Goal: Information Seeking & Learning: Learn about a topic

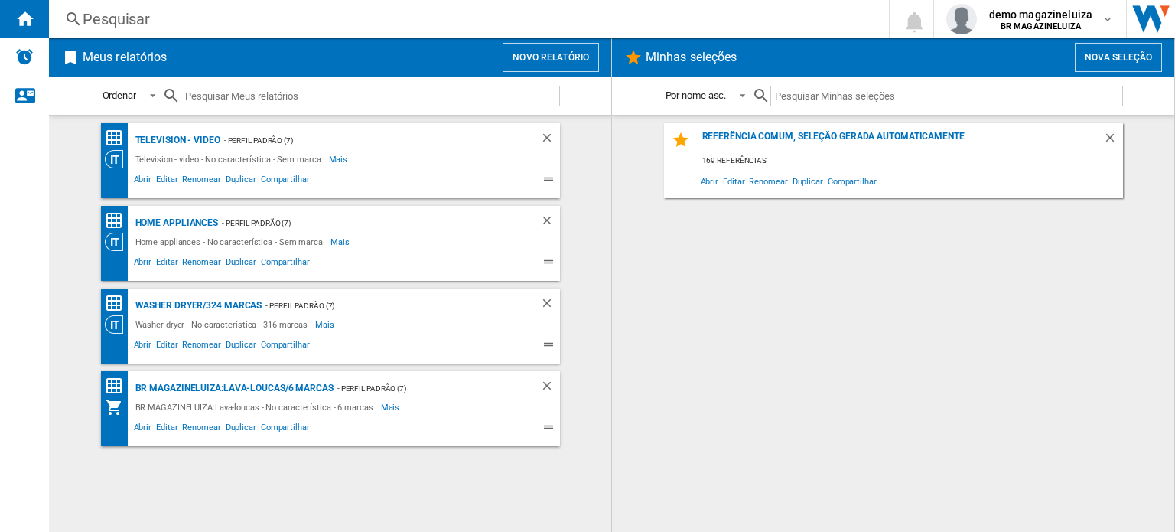
click at [555, 52] on button "Novo relatório" at bounding box center [551, 57] width 96 height 29
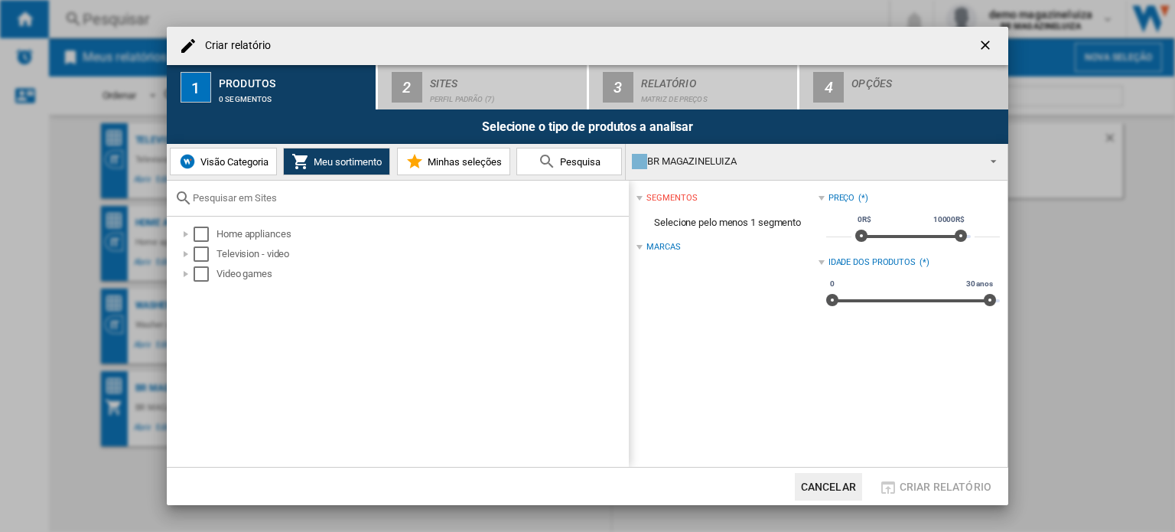
click at [991, 45] on ng-md-icon "getI18NText('BUTTONS.CLOSE_DIALOG')" at bounding box center [987, 46] width 18 height 18
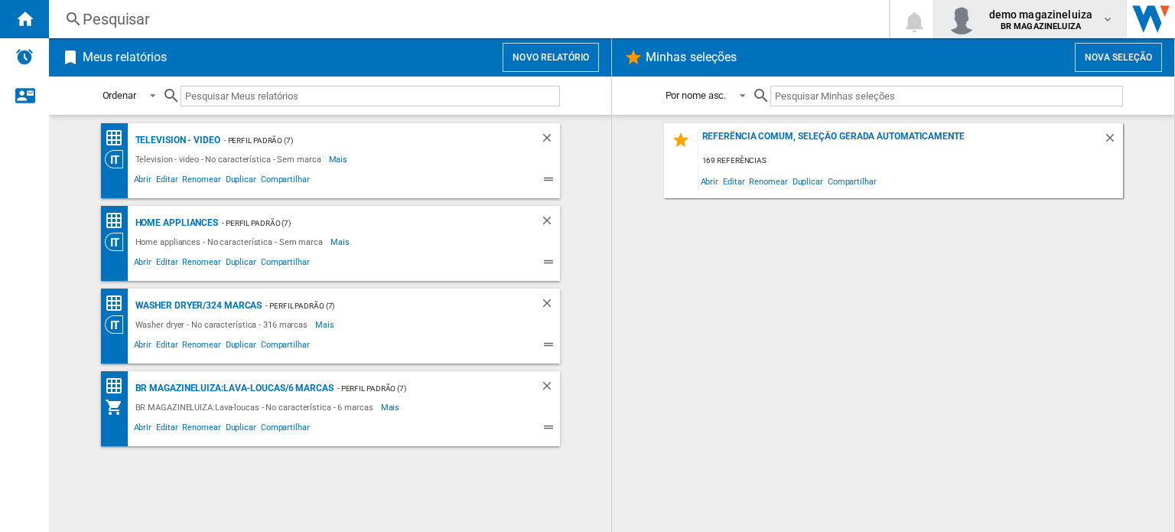
click at [1053, 23] on b "BR MAGAZINELUIZA" at bounding box center [1040, 26] width 80 height 10
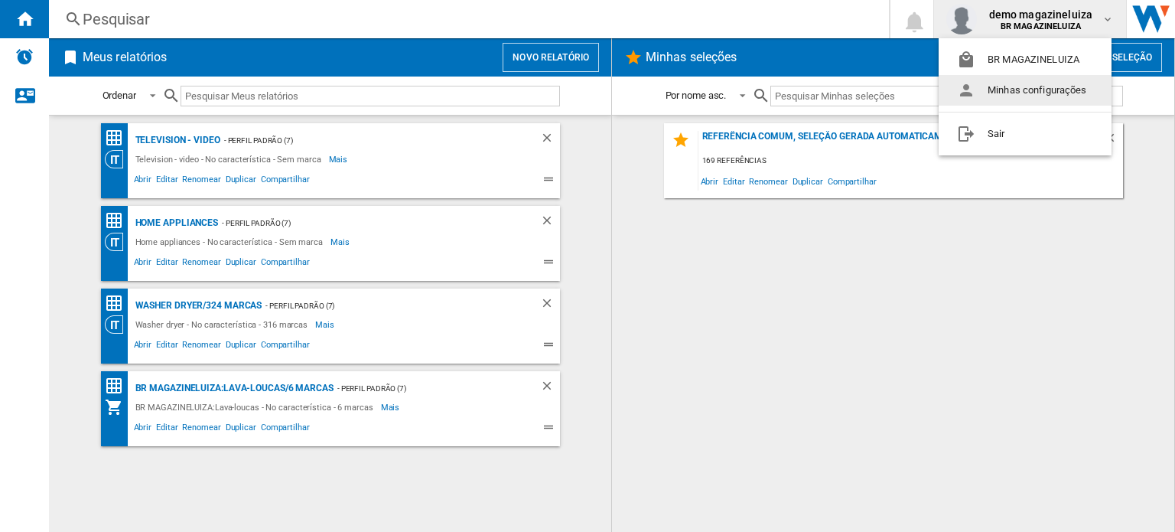
click at [1020, 92] on button "Minhas configurações" at bounding box center [1025, 90] width 173 height 31
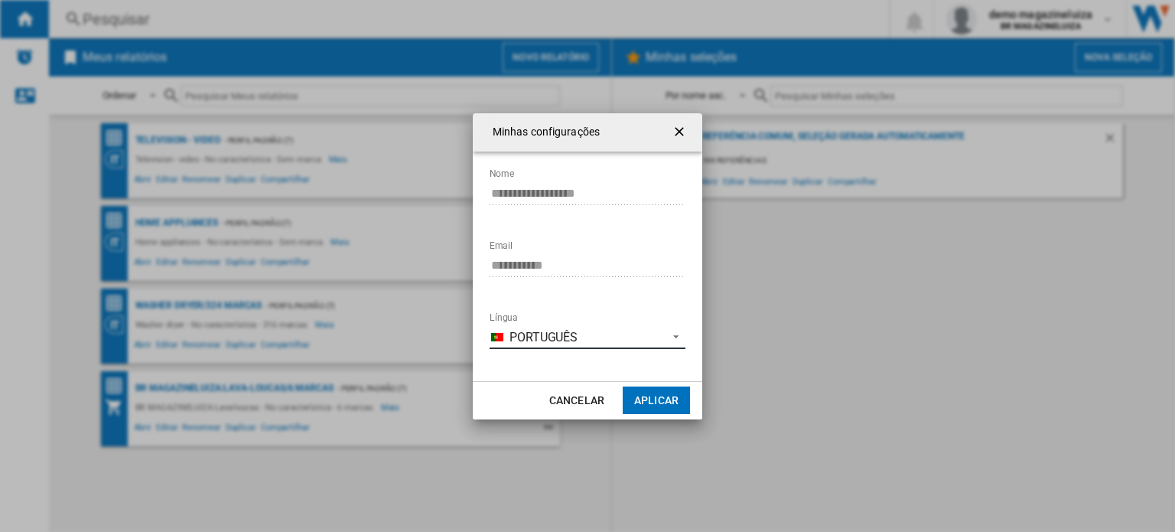
click at [530, 333] on span "Português" at bounding box center [584, 337] width 150 height 17
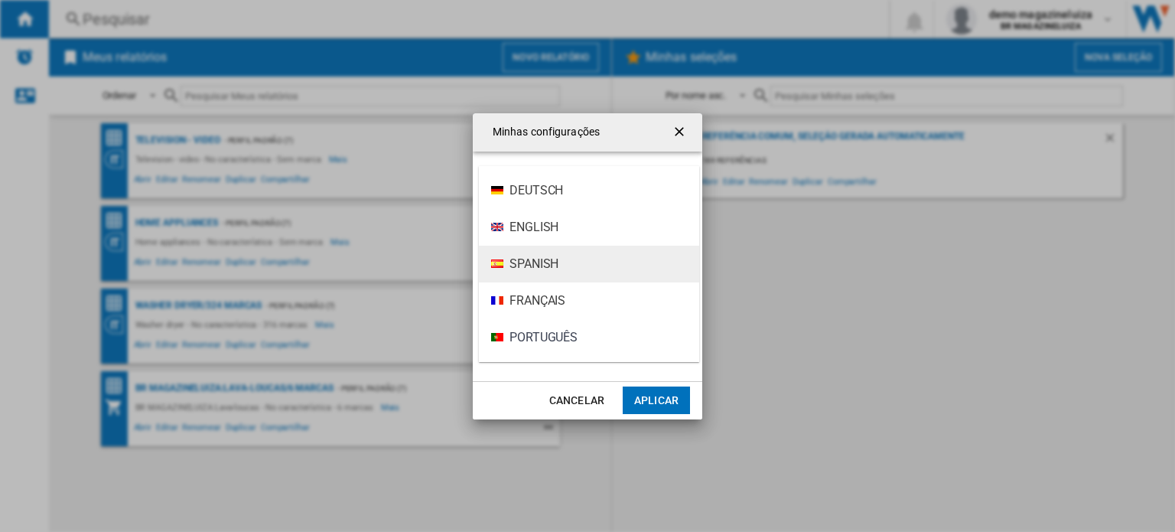
click at [568, 266] on md-option "Spanish" at bounding box center [589, 264] width 220 height 37
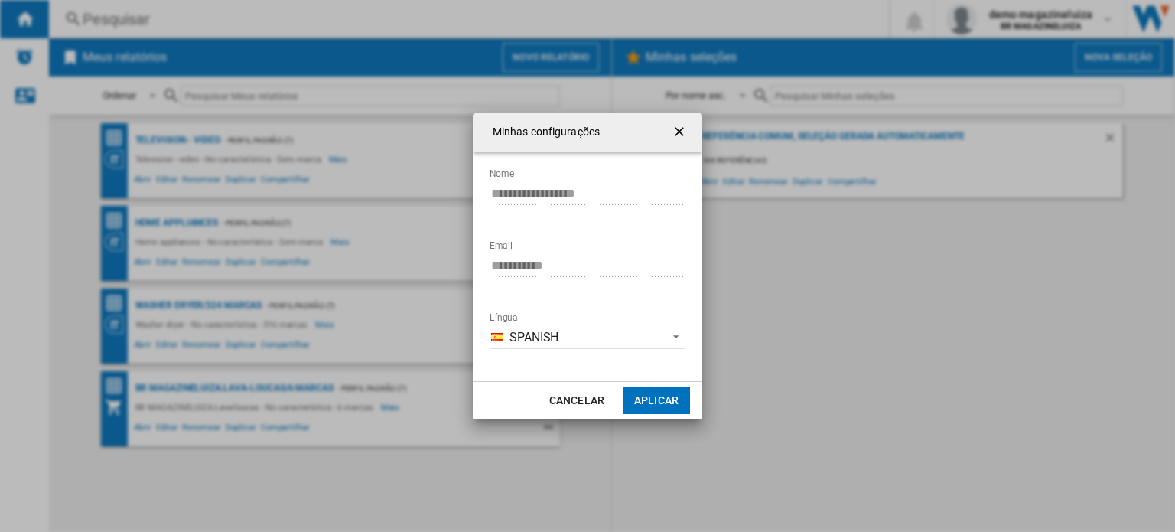
click at [643, 401] on button "Aplicar" at bounding box center [656, 400] width 67 height 28
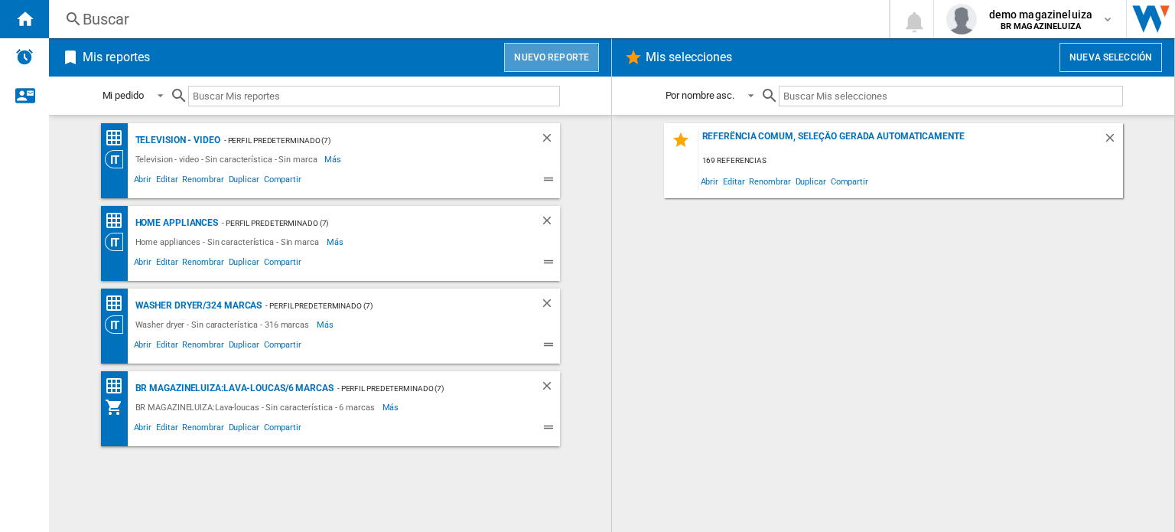
click at [548, 63] on button "Nuevo reporte" at bounding box center [551, 57] width 95 height 29
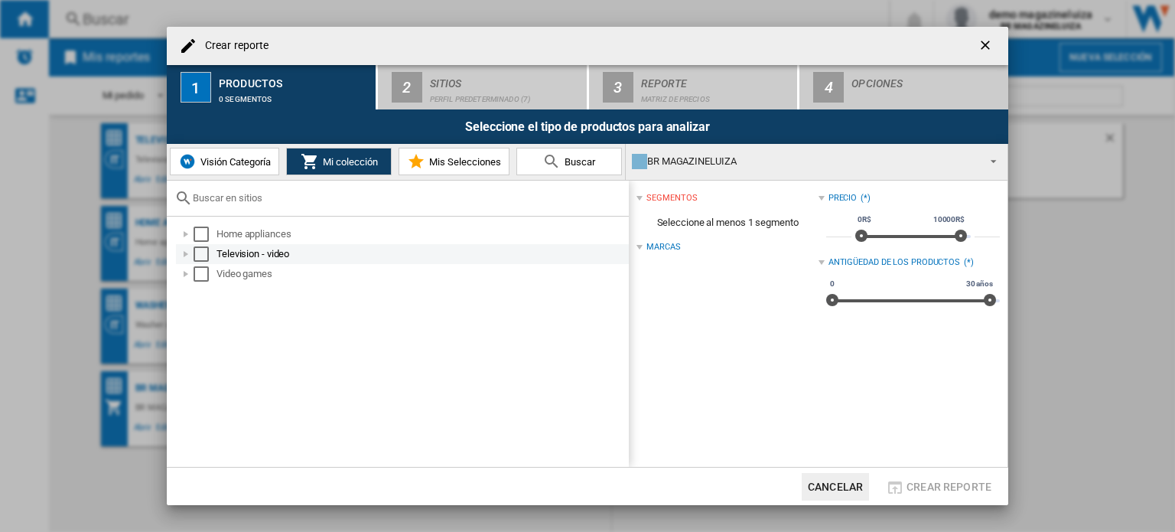
click at [182, 248] on div at bounding box center [185, 253] width 15 height 15
click at [188, 253] on div at bounding box center [185, 253] width 15 height 15
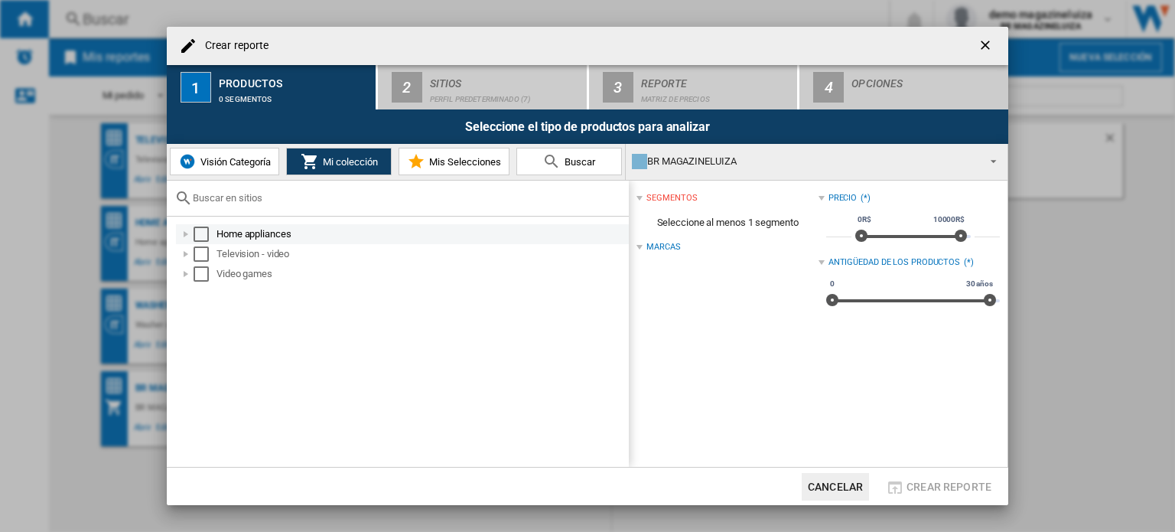
click at [186, 232] on div at bounding box center [185, 233] width 15 height 15
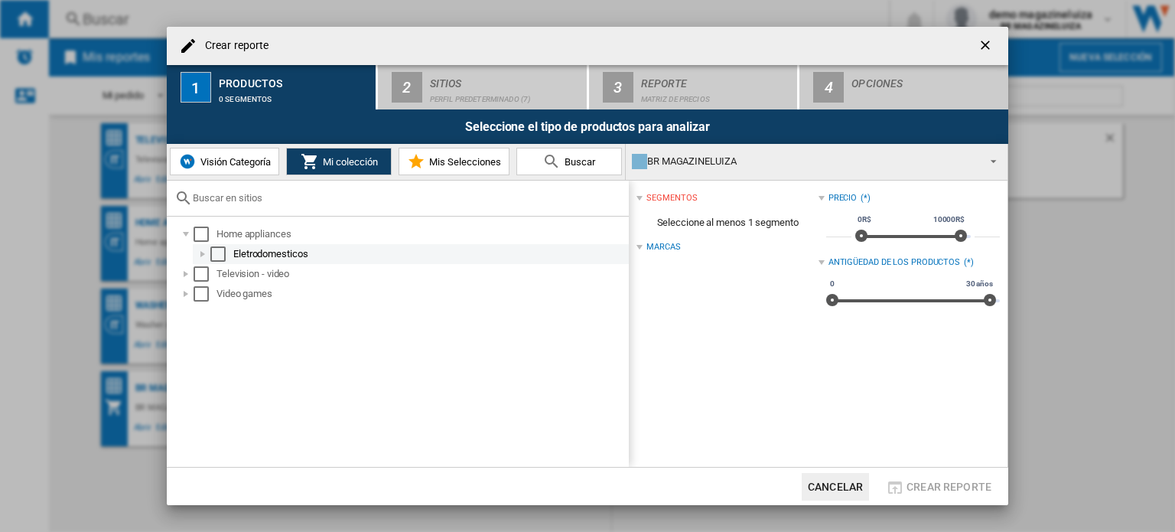
click at [202, 252] on div at bounding box center [202, 253] width 15 height 15
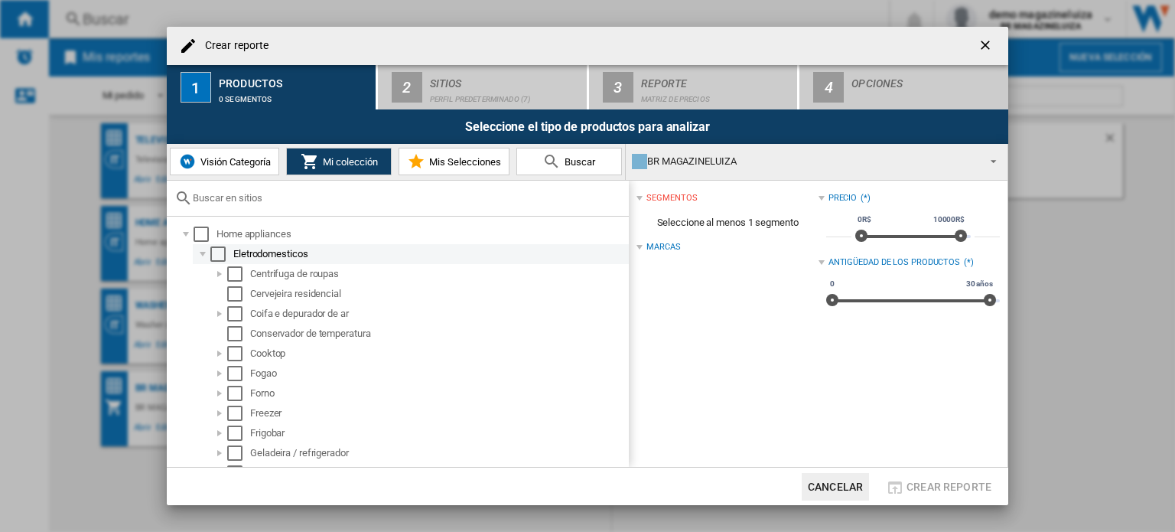
click at [214, 248] on div "Select" at bounding box center [217, 253] width 15 height 15
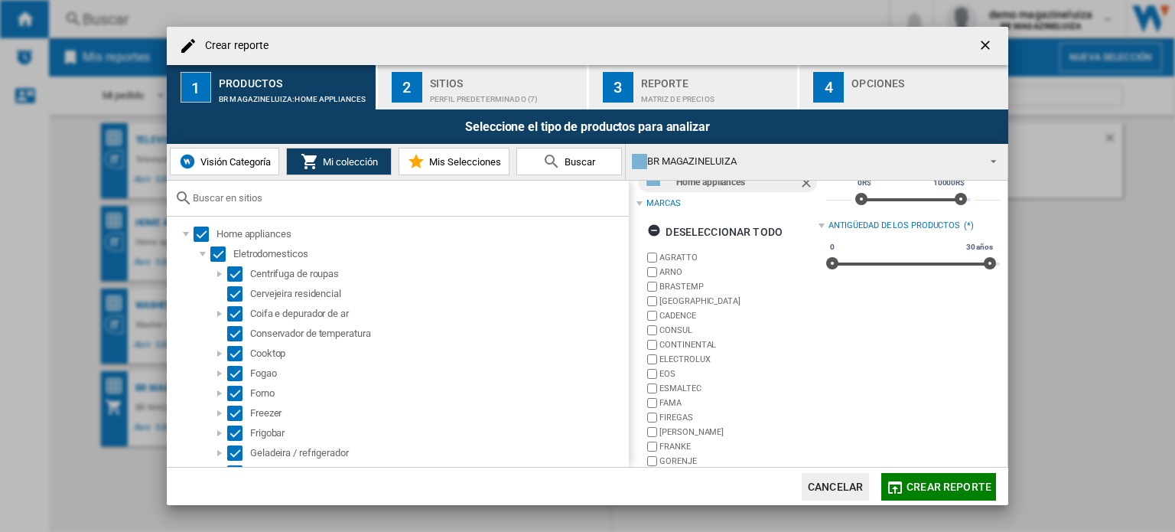
scroll to position [70, 0]
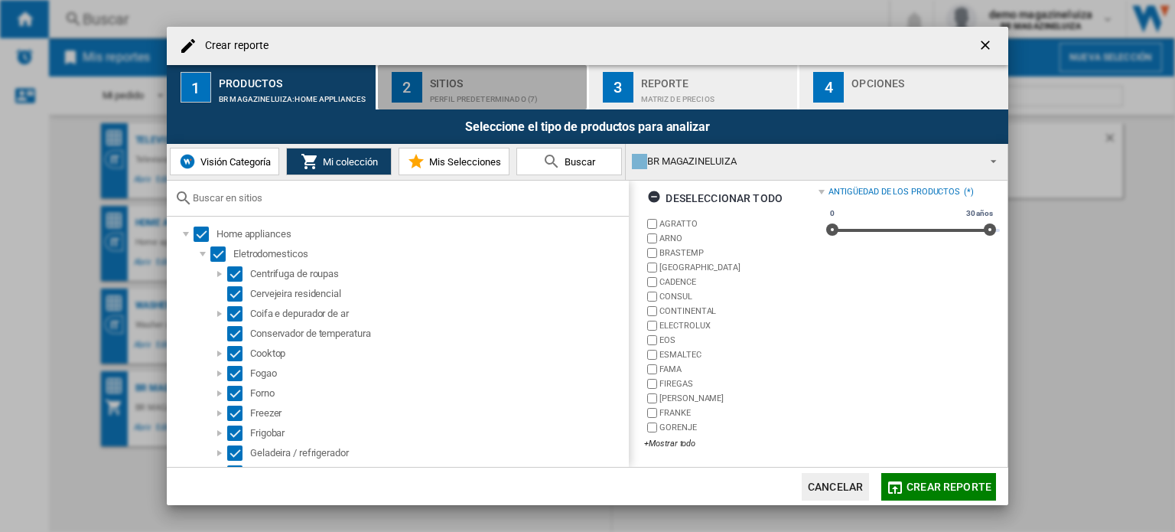
click at [470, 85] on div "Sitios" at bounding box center [505, 79] width 151 height 16
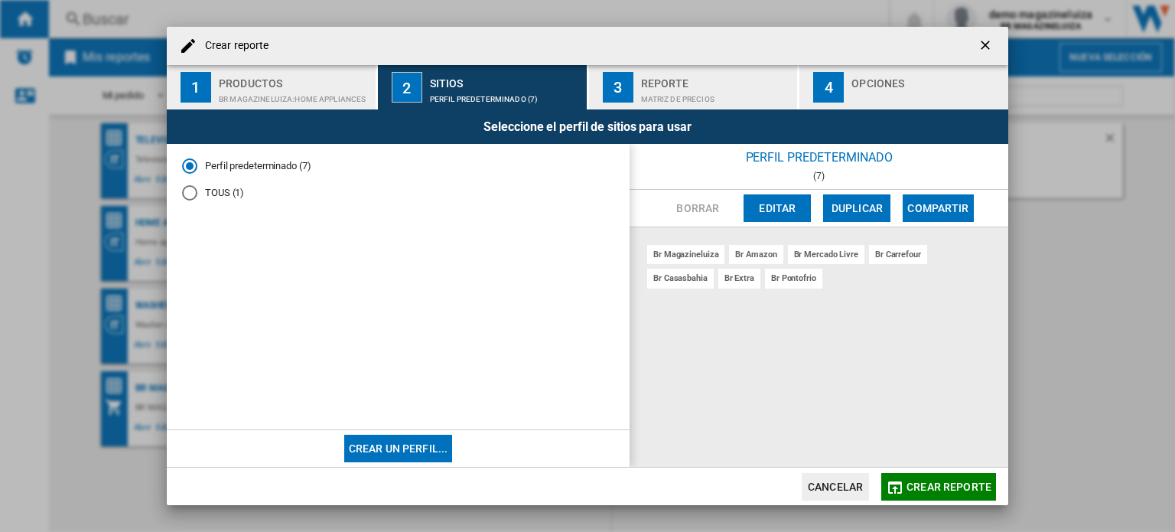
click at [933, 483] on span "Crear reporte" at bounding box center [948, 486] width 85 height 12
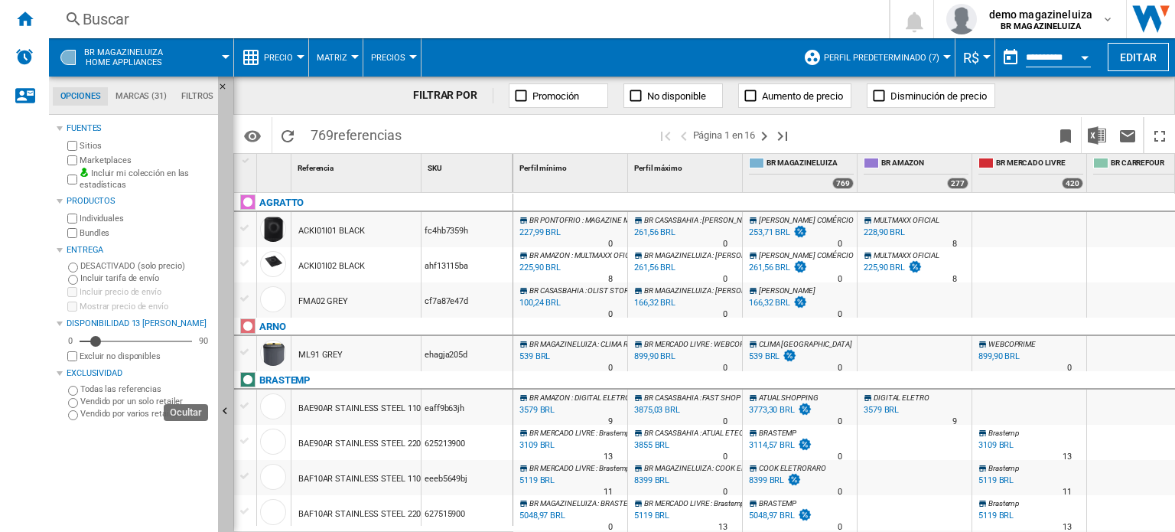
click at [226, 408] on ng-md-icon "Ocultar" at bounding box center [227, 413] width 18 height 18
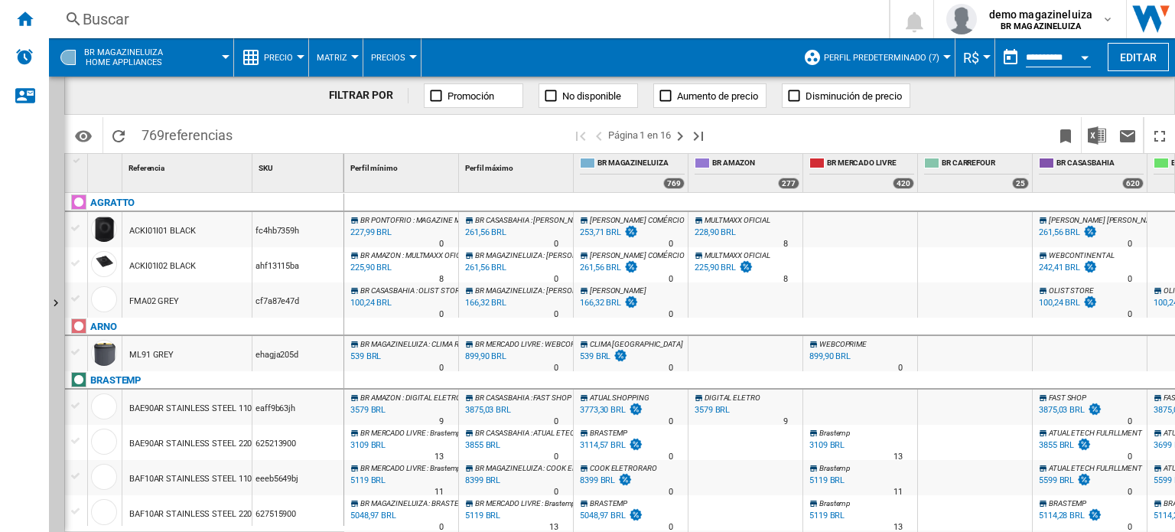
drag, startPoint x: 141, startPoint y: 134, endPoint x: 164, endPoint y: 134, distance: 22.9
click at [164, 134] on span "769 referencias" at bounding box center [187, 133] width 106 height 32
click at [214, 137] on span "referencias" at bounding box center [198, 135] width 68 height 16
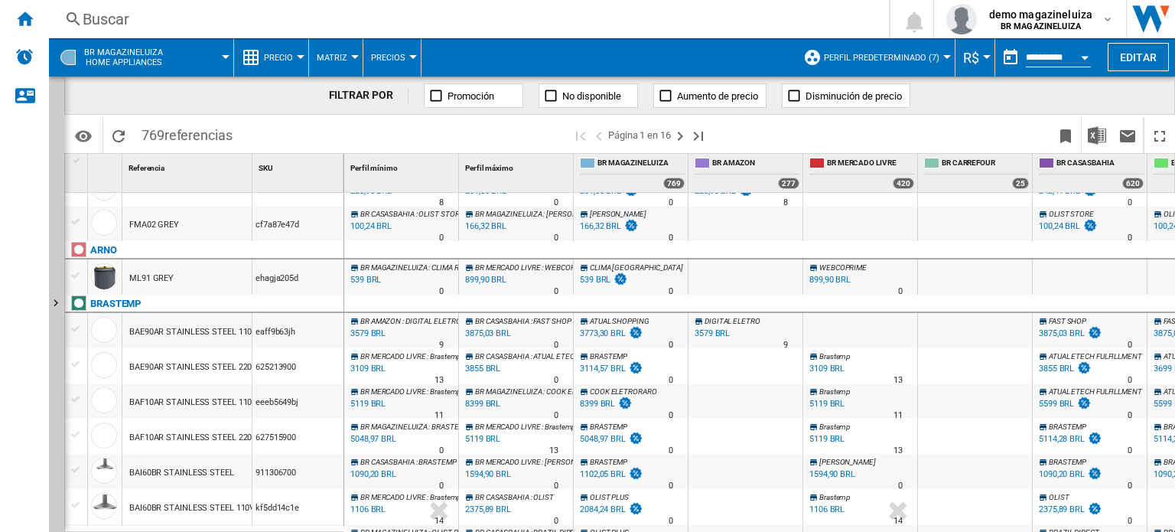
scroll to position [153, 0]
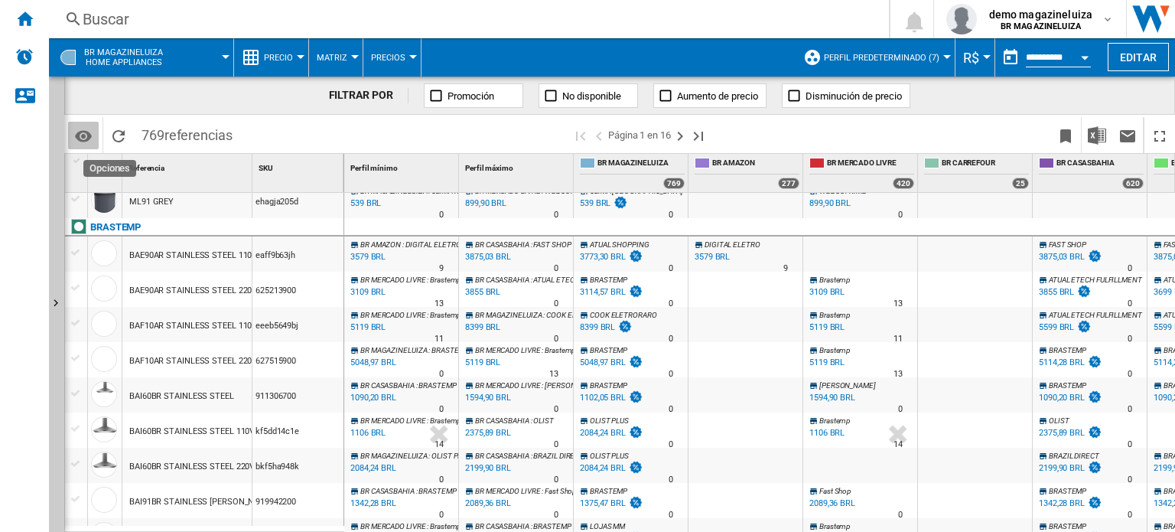
click at [86, 129] on md-icon "Opciones" at bounding box center [83, 136] width 18 height 18
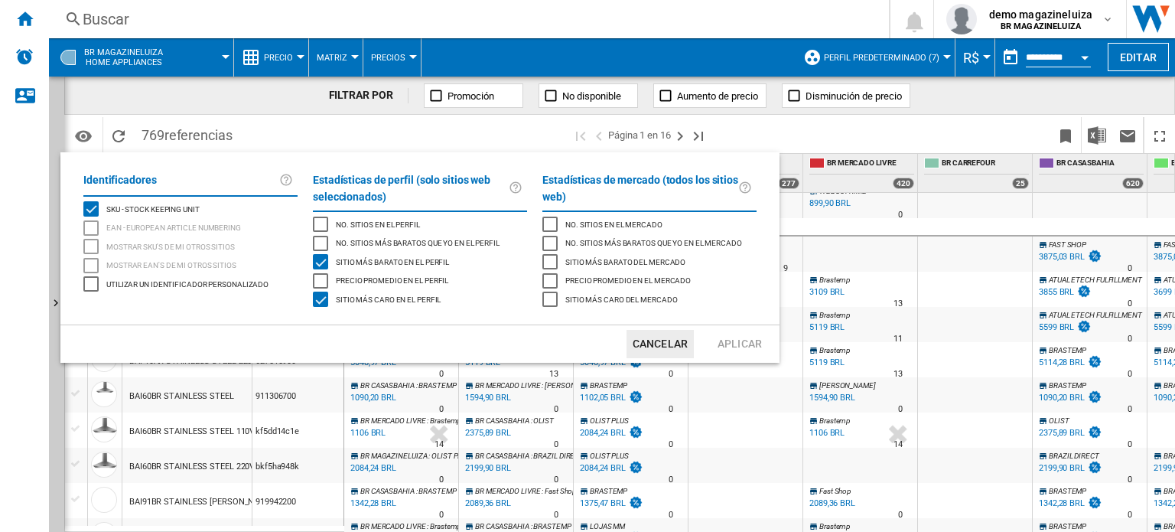
click at [80, 138] on md-backdrop at bounding box center [587, 266] width 1175 height 532
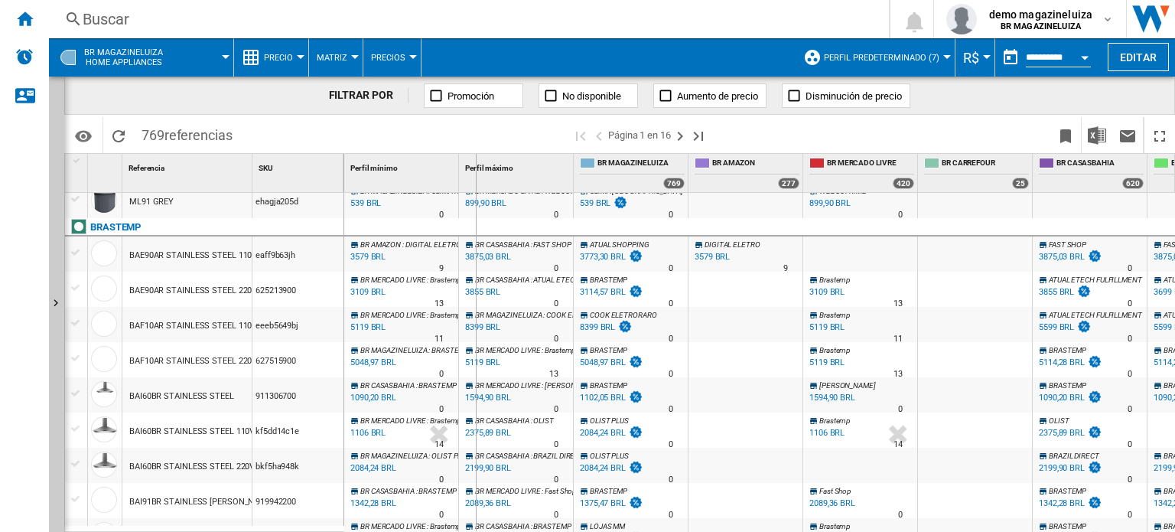
drag, startPoint x: 459, startPoint y: 177, endPoint x: 477, endPoint y: 175, distance: 18.4
click at [477, 175] on div "Perfil máximo 1" at bounding box center [516, 173] width 115 height 38
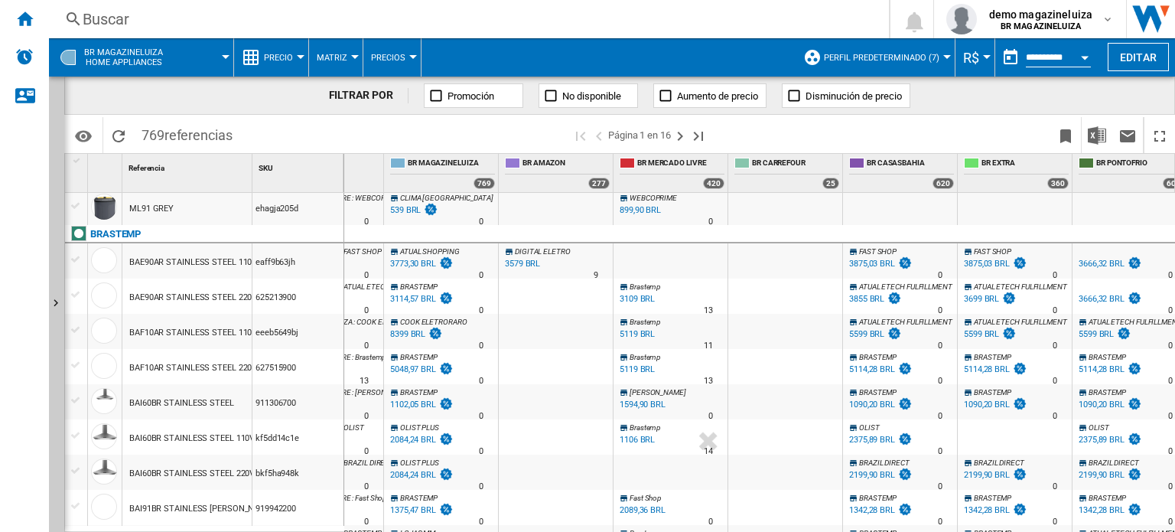
scroll to position [0, 226]
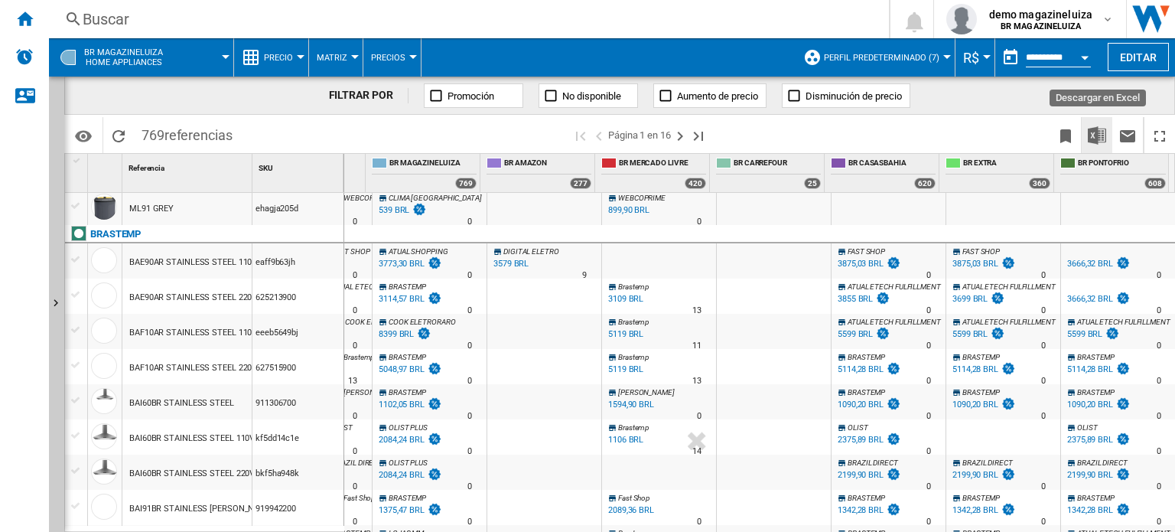
click at [1095, 129] on img "Descargar en Excel" at bounding box center [1097, 135] width 18 height 18
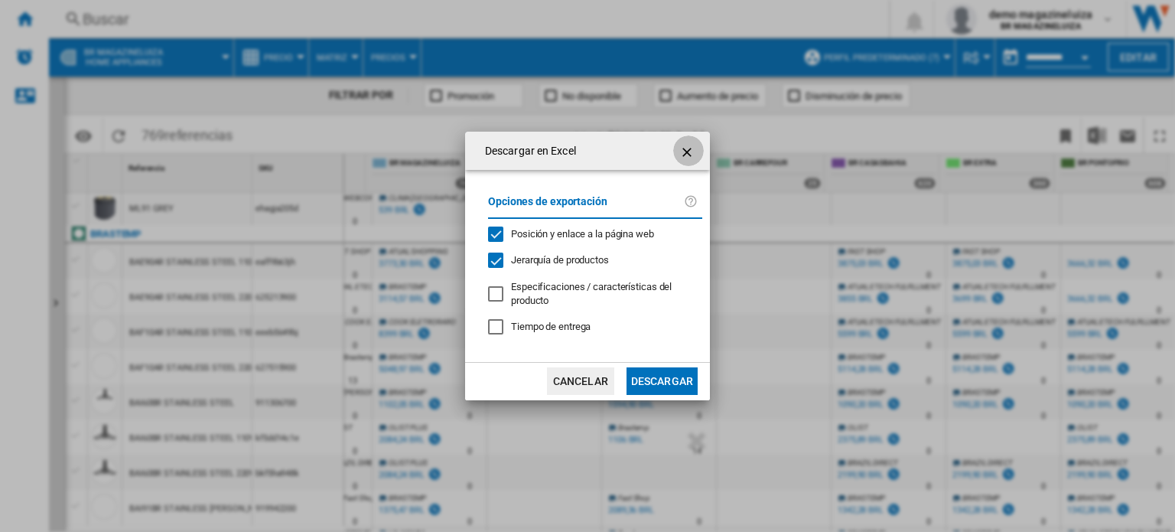
click at [687, 147] on ng-md-icon "getI18NText('BUTTONS.CLOSE_DIALOG')" at bounding box center [688, 152] width 18 height 18
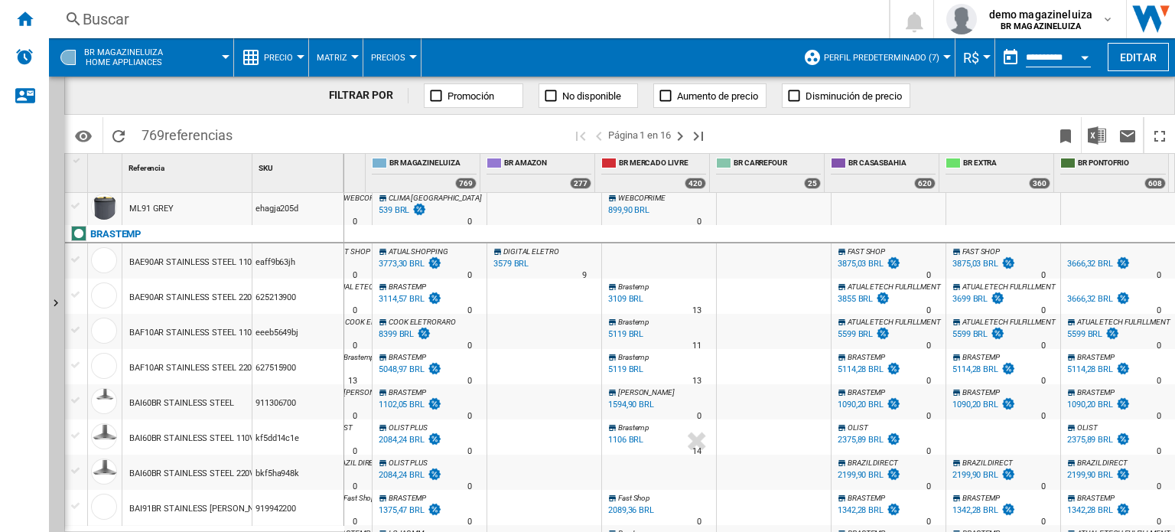
click at [395, 263] on div "3773,30 BRL" at bounding box center [402, 264] width 46 height 10
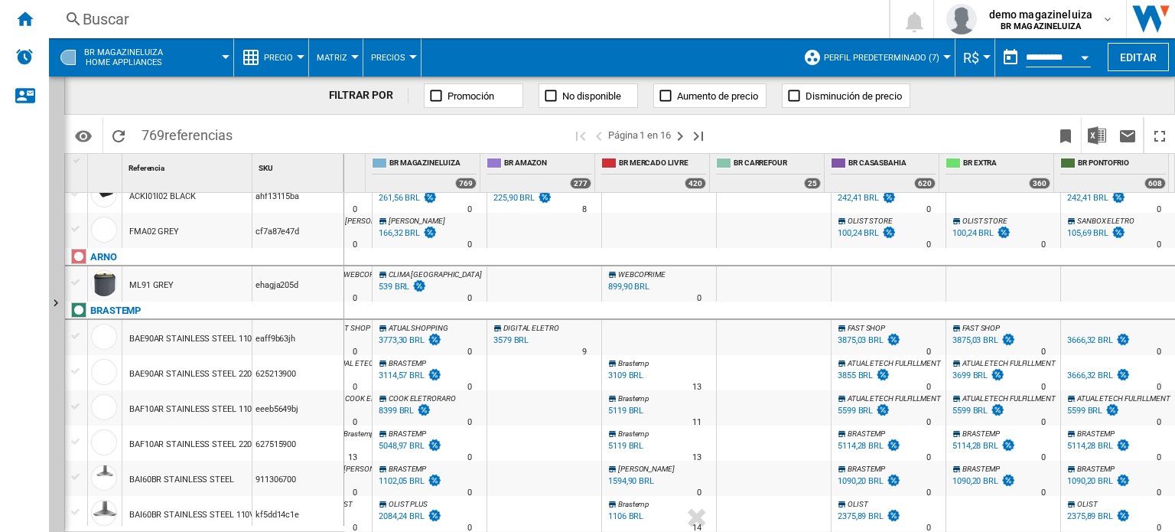
click at [294, 61] on button "Precio" at bounding box center [282, 57] width 37 height 38
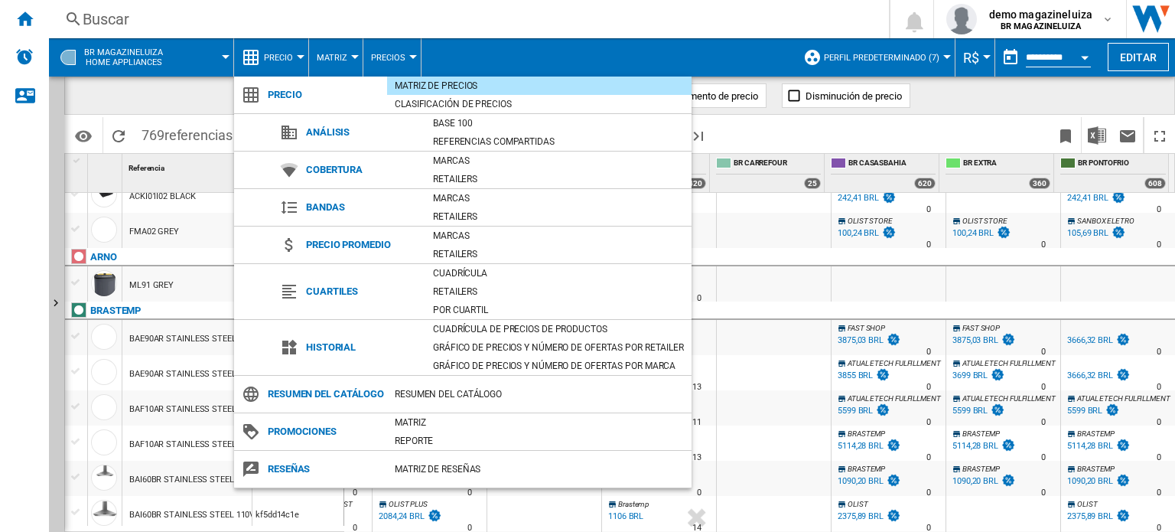
click at [759, 132] on md-backdrop at bounding box center [587, 266] width 1175 height 532
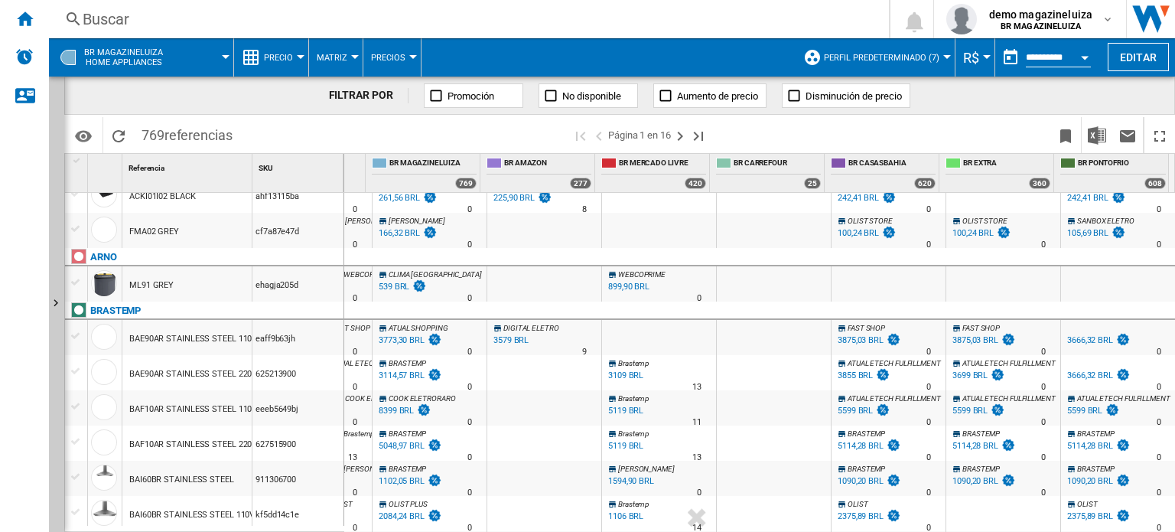
click at [298, 55] on div at bounding box center [301, 57] width 8 height 4
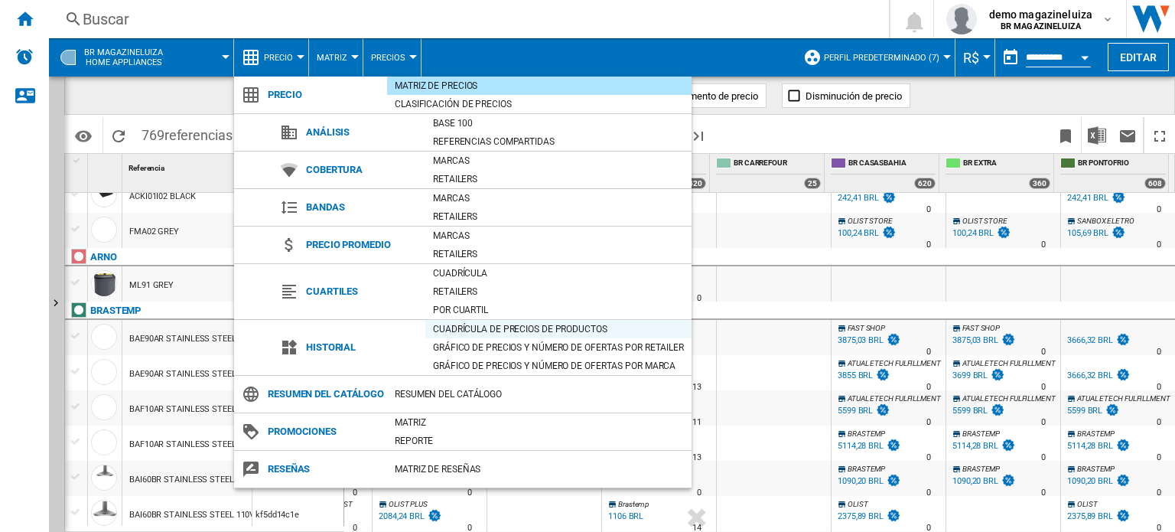
click at [464, 326] on div "Cuadrícula de precios de productos" at bounding box center [558, 328] width 266 height 15
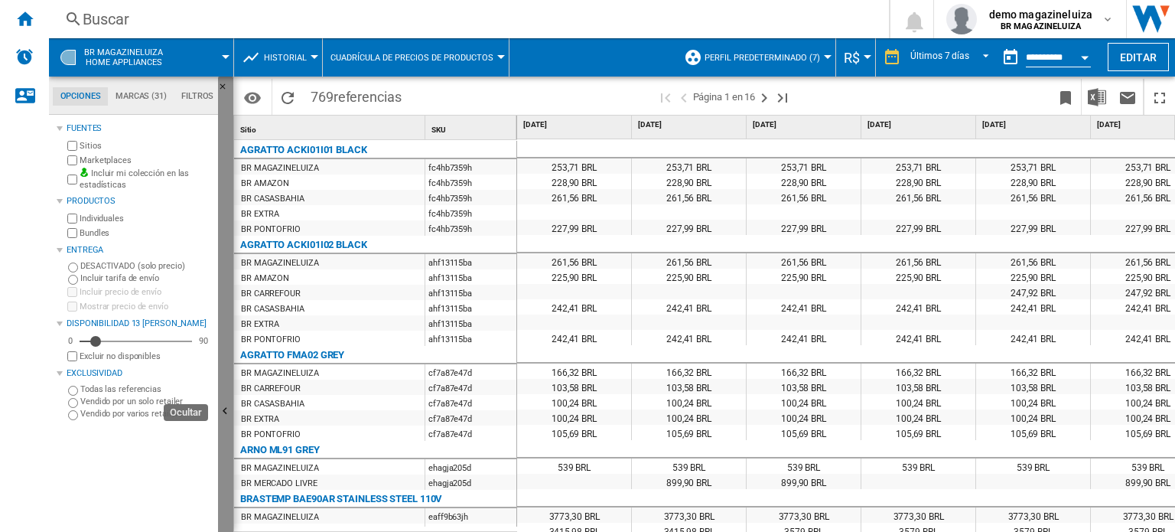
click at [220, 368] on button "Ocultar" at bounding box center [225, 411] width 15 height 671
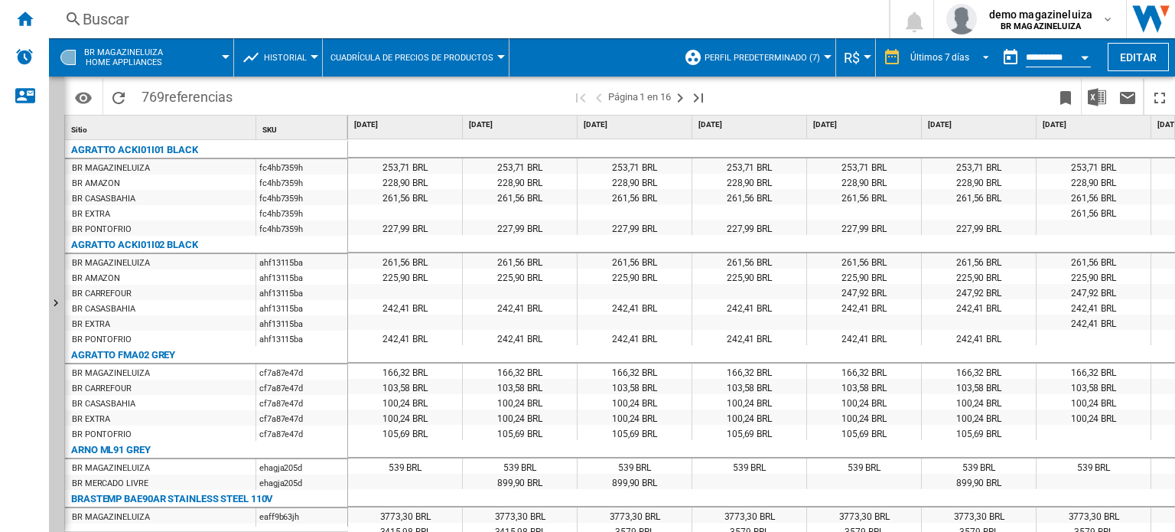
click at [967, 57] on md-select-value "Últimos 7 días" at bounding box center [952, 57] width 86 height 23
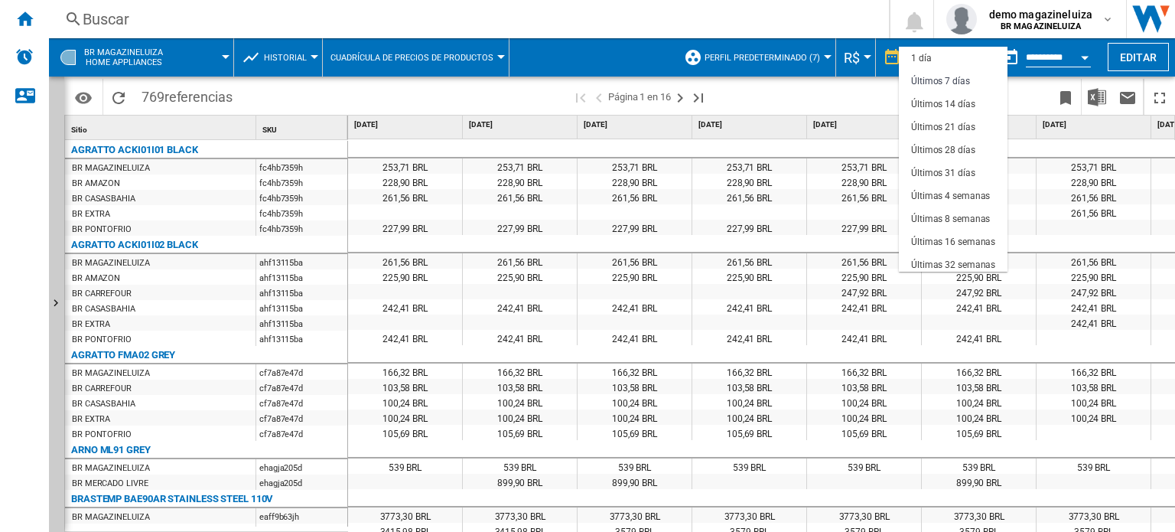
click at [1088, 52] on md-backdrop at bounding box center [587, 266] width 1175 height 532
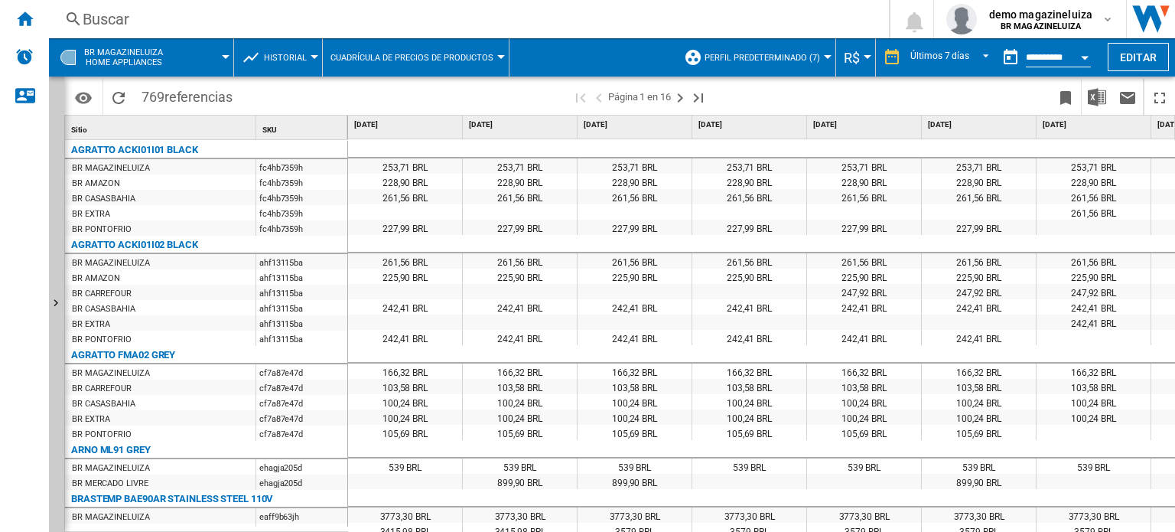
click at [1088, 52] on button "Open calendar" at bounding box center [1085, 55] width 28 height 28
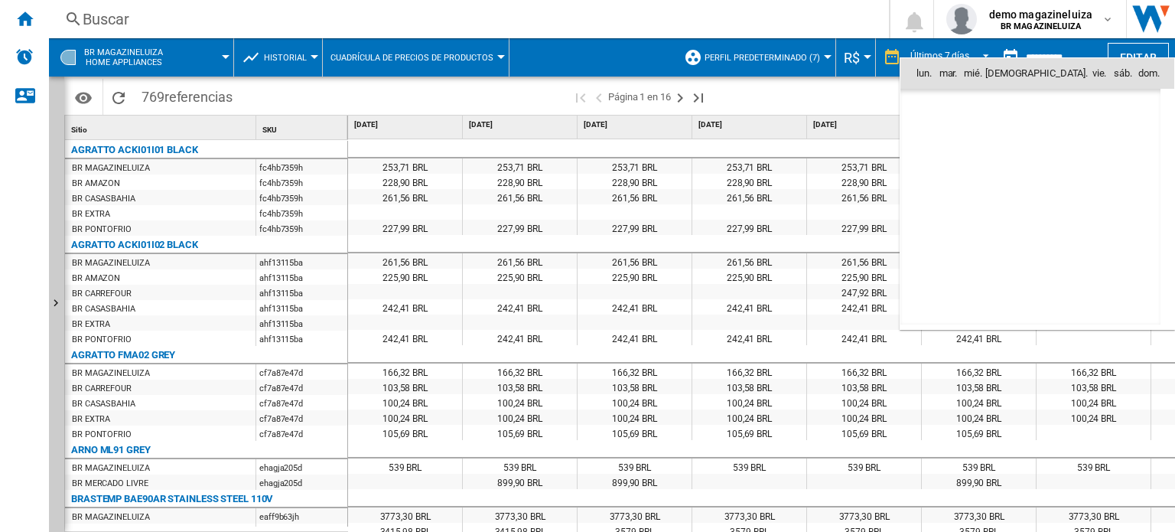
scroll to position [7297, 0]
click at [456, 54] on div at bounding box center [587, 266] width 1175 height 532
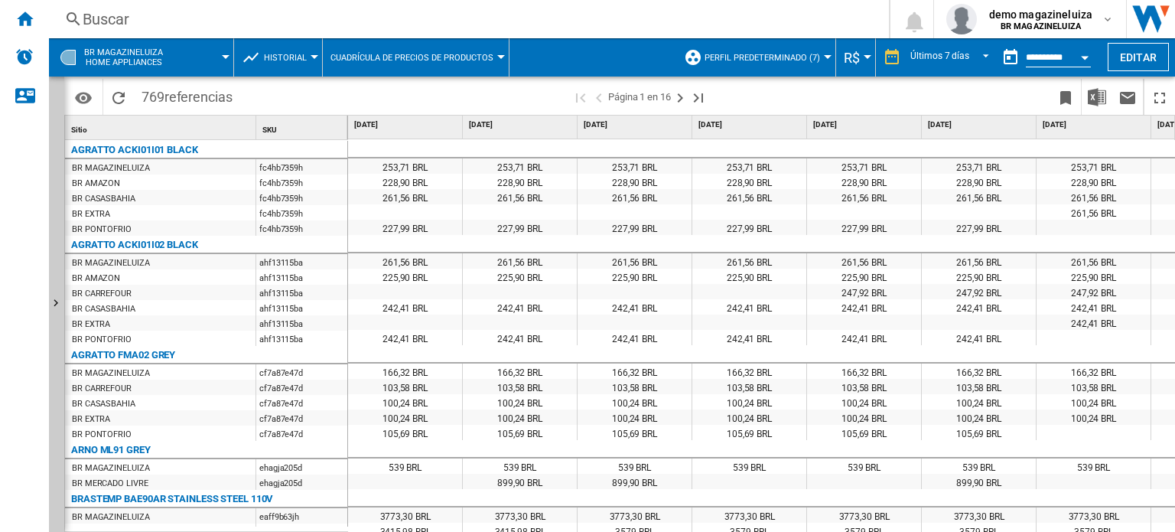
click at [456, 54] on span "Cuadrícula de precios de productos" at bounding box center [411, 58] width 163 height 10
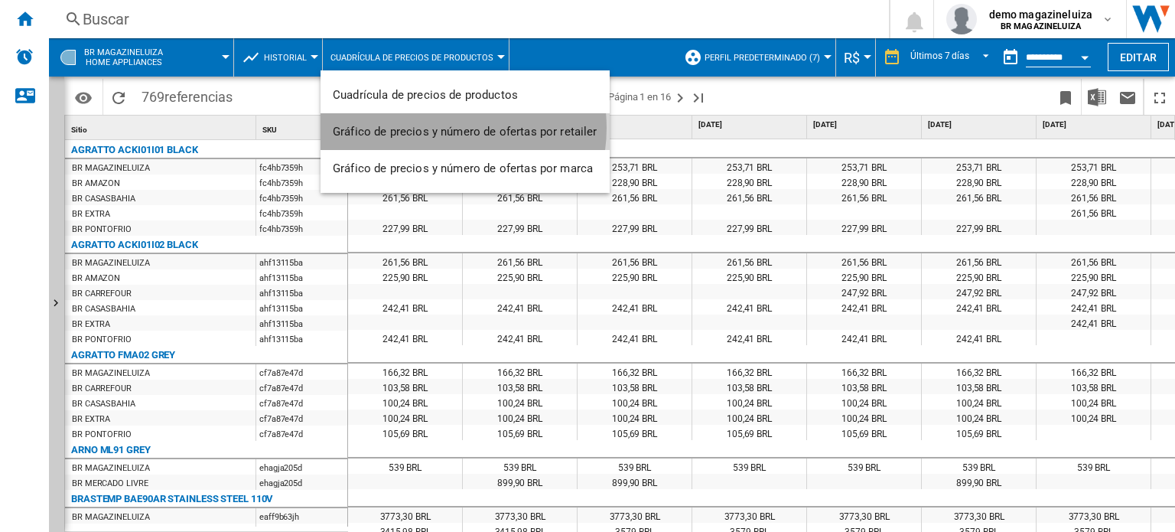
click at [444, 128] on span "Gráfico de precios y número de ofertas por retailer" at bounding box center [465, 132] width 265 height 14
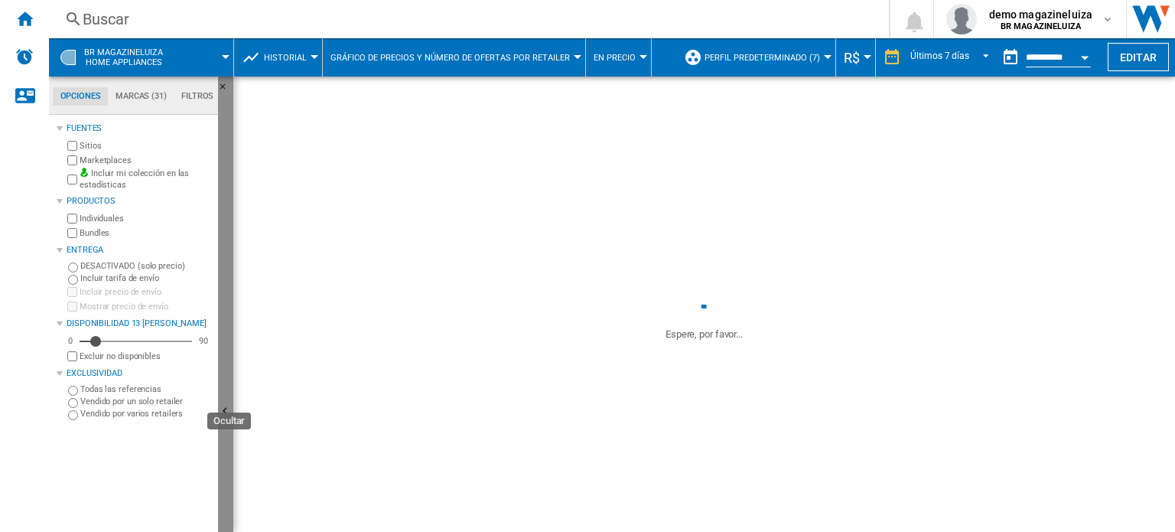
click at [230, 397] on button "Ocultar" at bounding box center [225, 411] width 15 height 671
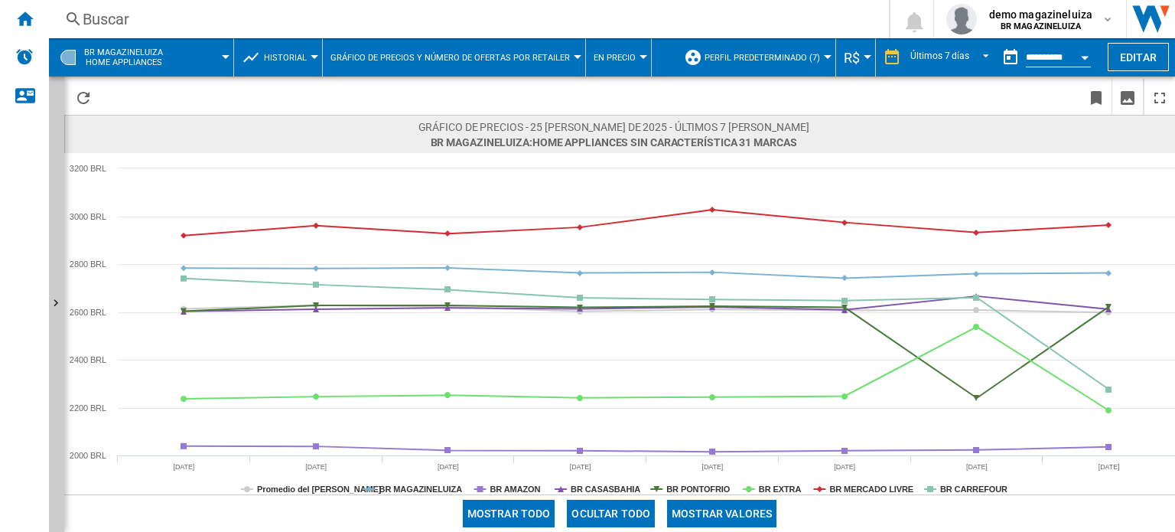
click at [311, 54] on button "Historial" at bounding box center [289, 57] width 50 height 38
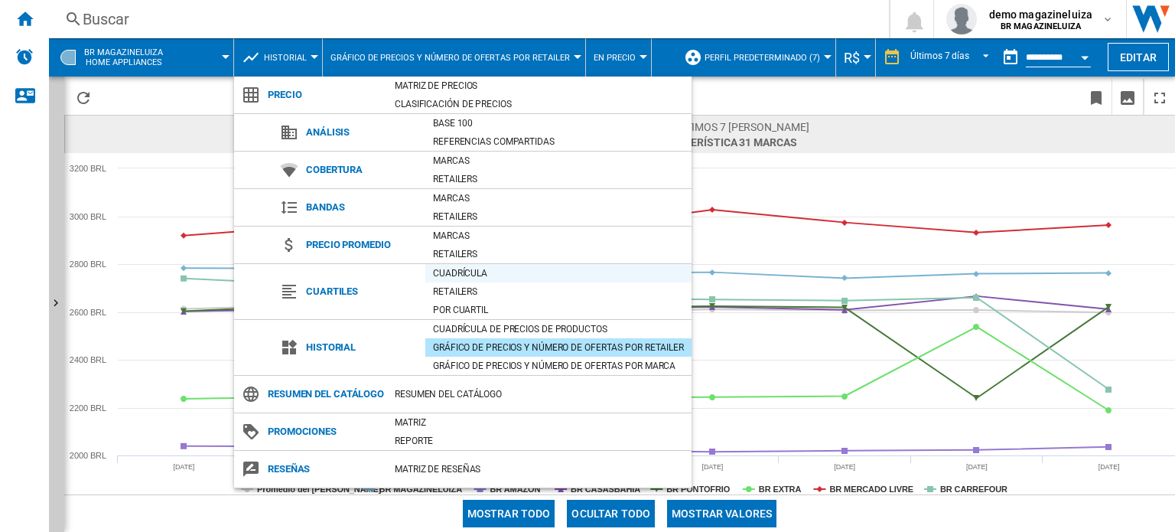
click at [458, 275] on div "Cuadrícula" at bounding box center [558, 272] width 266 height 15
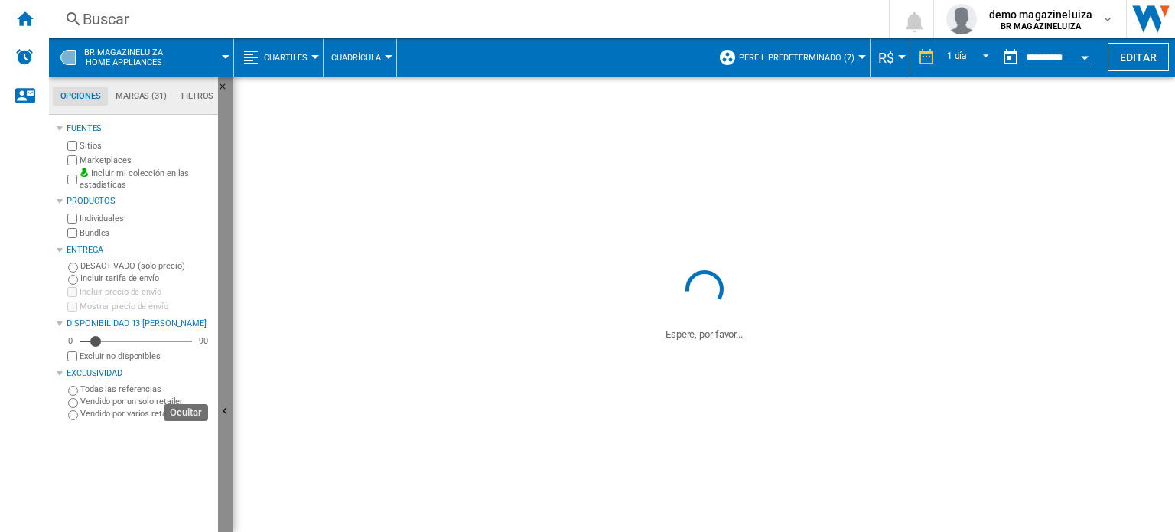
click at [227, 399] on button "Ocultar" at bounding box center [225, 411] width 15 height 671
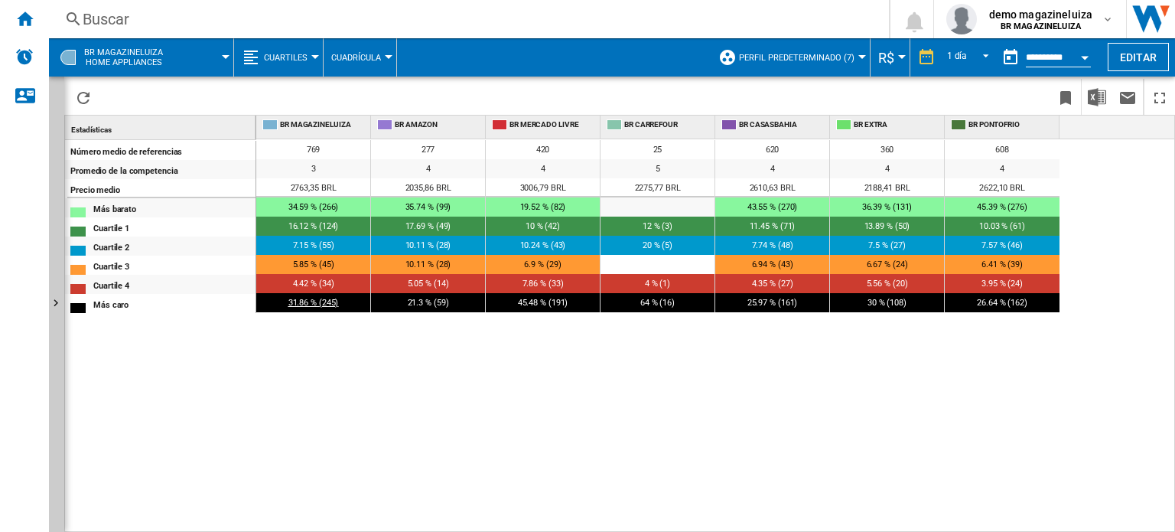
click at [311, 304] on span "31.86 % (245)" at bounding box center [313, 303] width 50 height 10
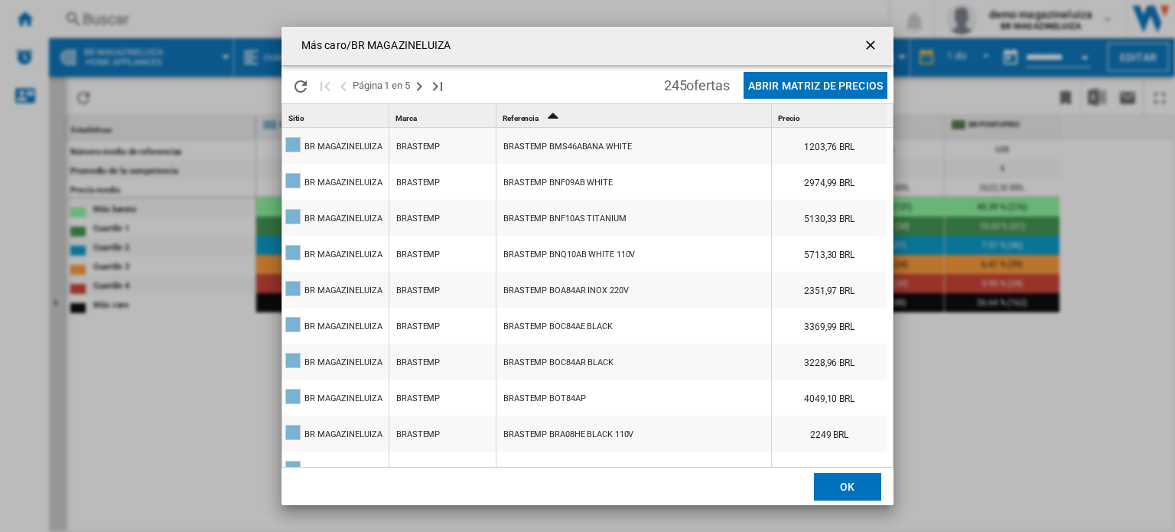
scroll to position [688, 0]
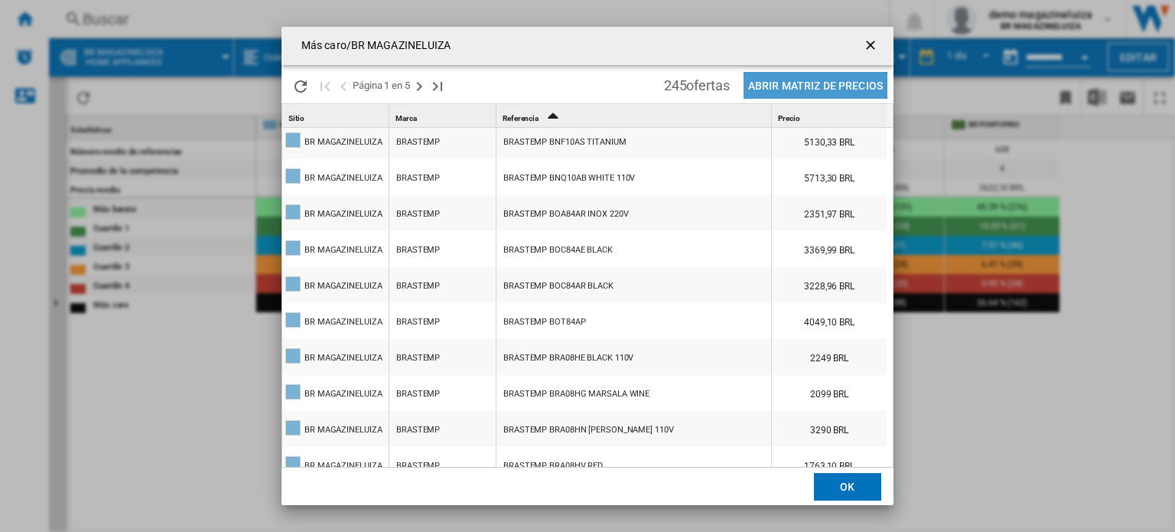
click at [817, 80] on button "Abrir Matriz de precios" at bounding box center [815, 85] width 144 height 27
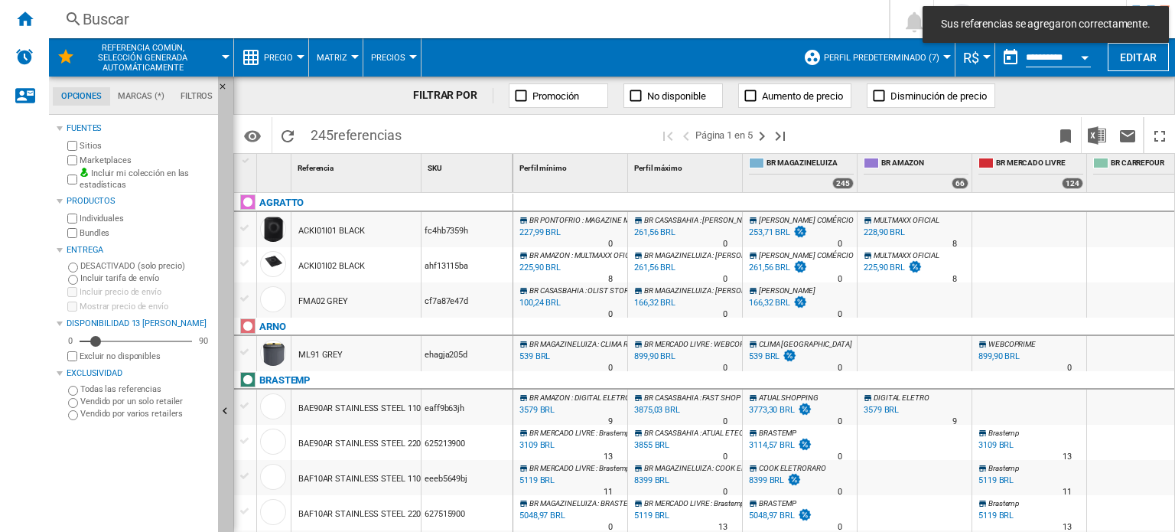
click at [223, 393] on button "Ocultar" at bounding box center [225, 411] width 15 height 671
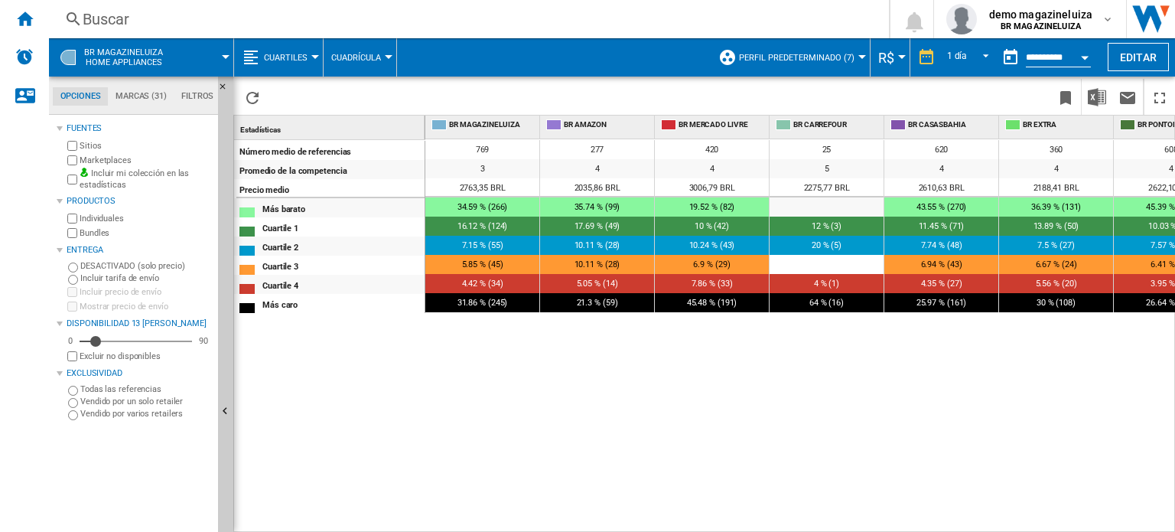
click at [313, 56] on div at bounding box center [315, 57] width 8 height 4
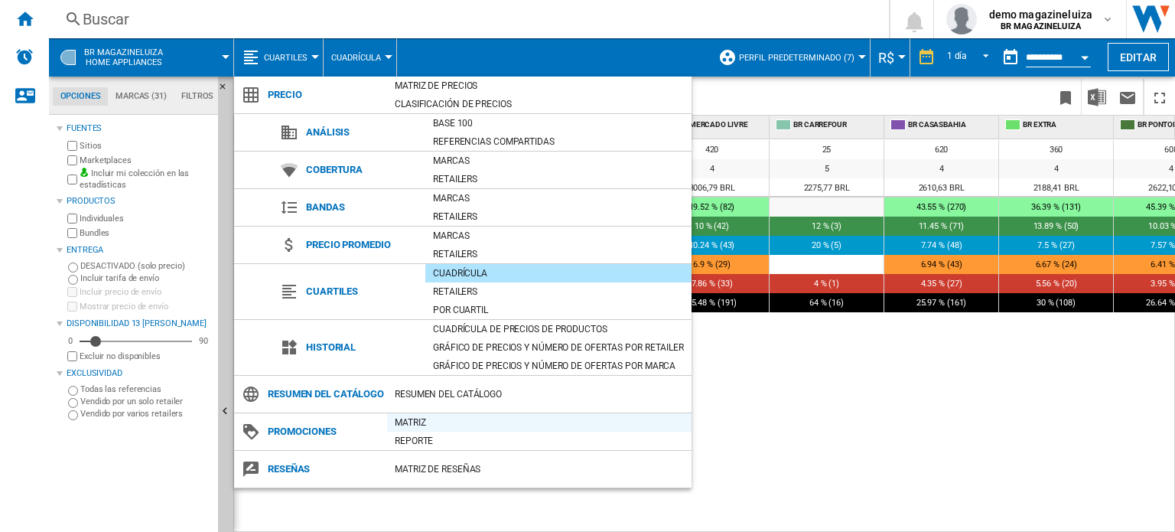
click at [418, 430] on div "Matriz" at bounding box center [539, 422] width 304 height 15
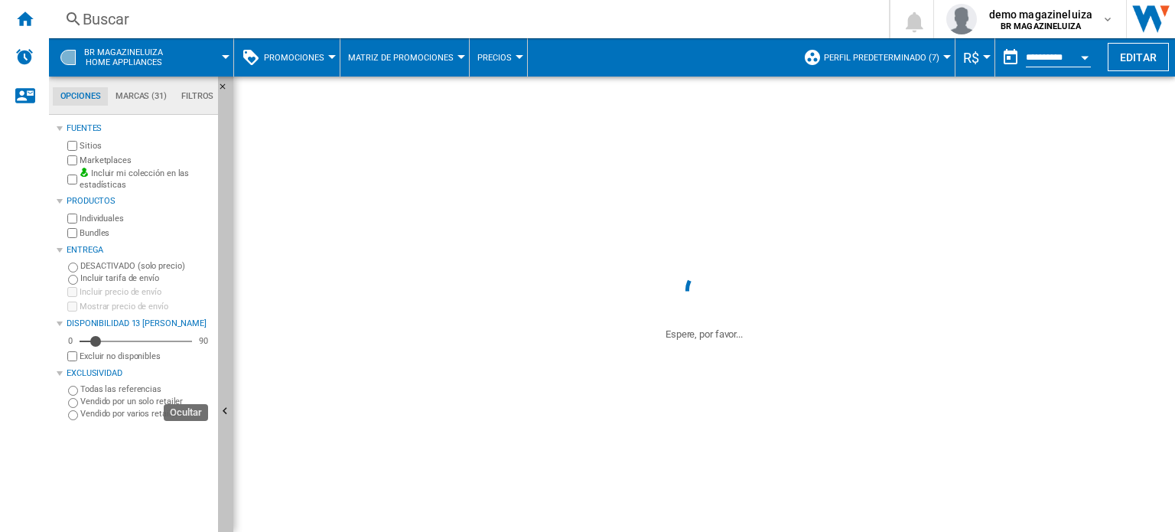
click at [229, 412] on ng-md-icon "Ocultar" at bounding box center [227, 413] width 18 height 18
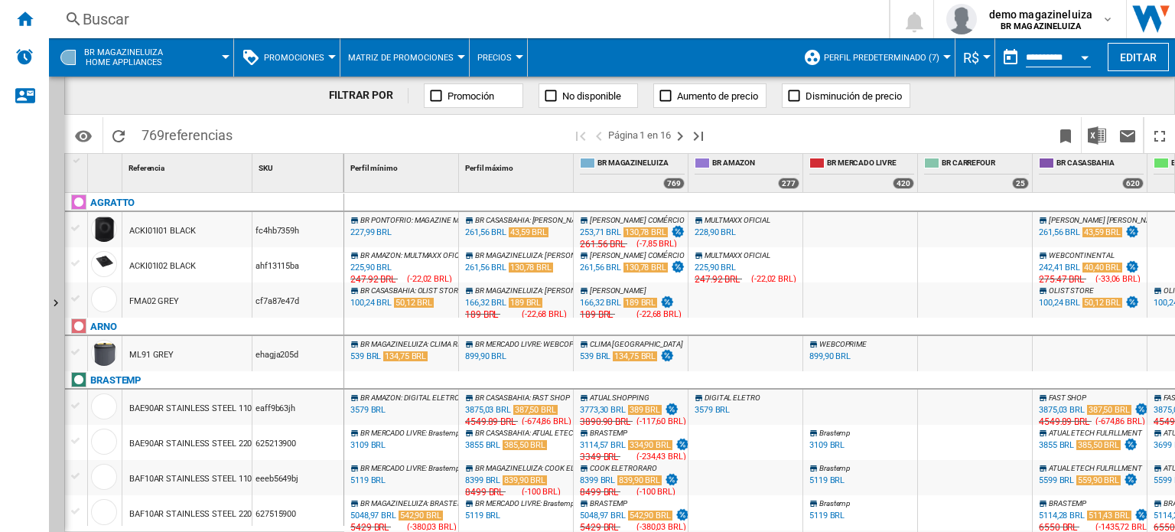
click at [319, 53] on span "Promociones" at bounding box center [294, 58] width 60 height 10
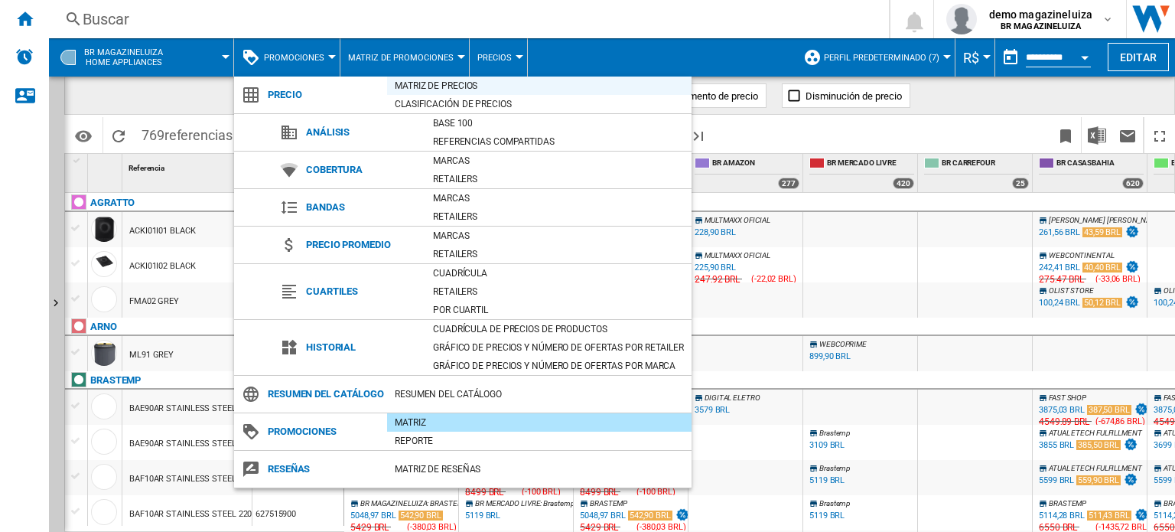
click at [451, 81] on div "Matriz de precios" at bounding box center [539, 85] width 304 height 15
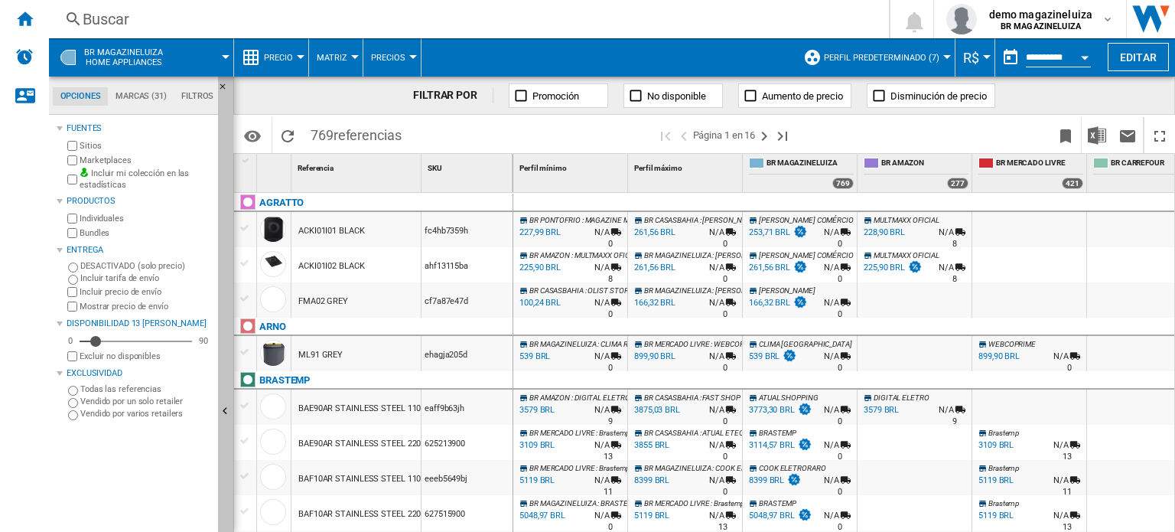
click at [225, 382] on button "Ocultar" at bounding box center [225, 411] width 15 height 671
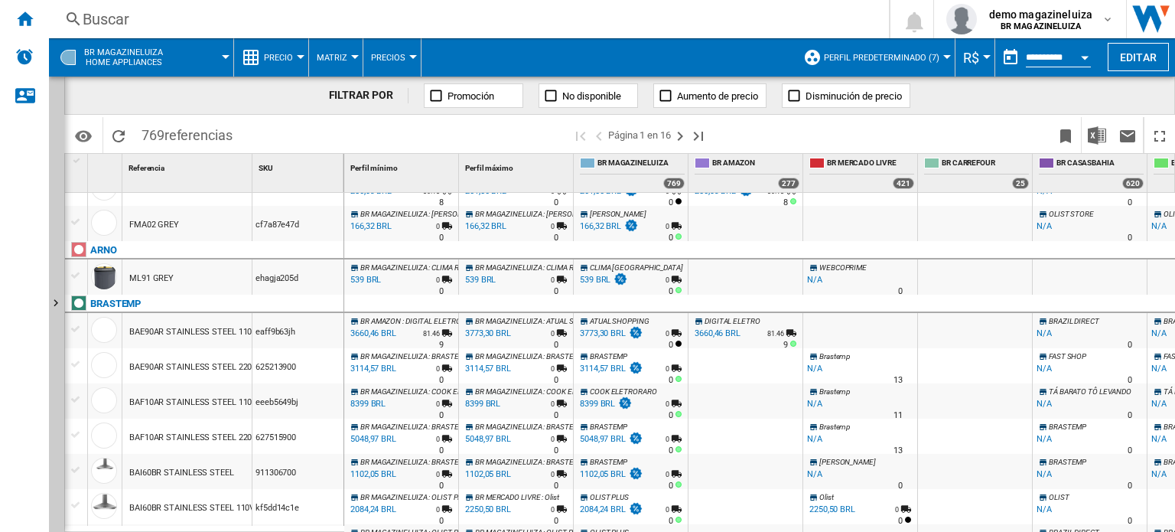
scroll to position [153, 0]
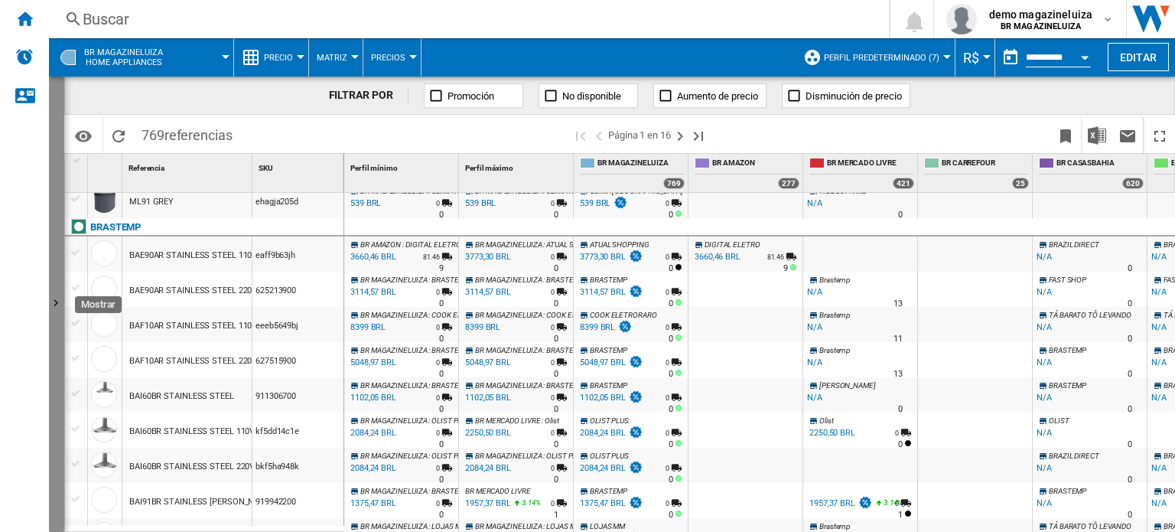
click at [54, 310] on ng-md-icon "Mostrar" at bounding box center [58, 305] width 18 height 18
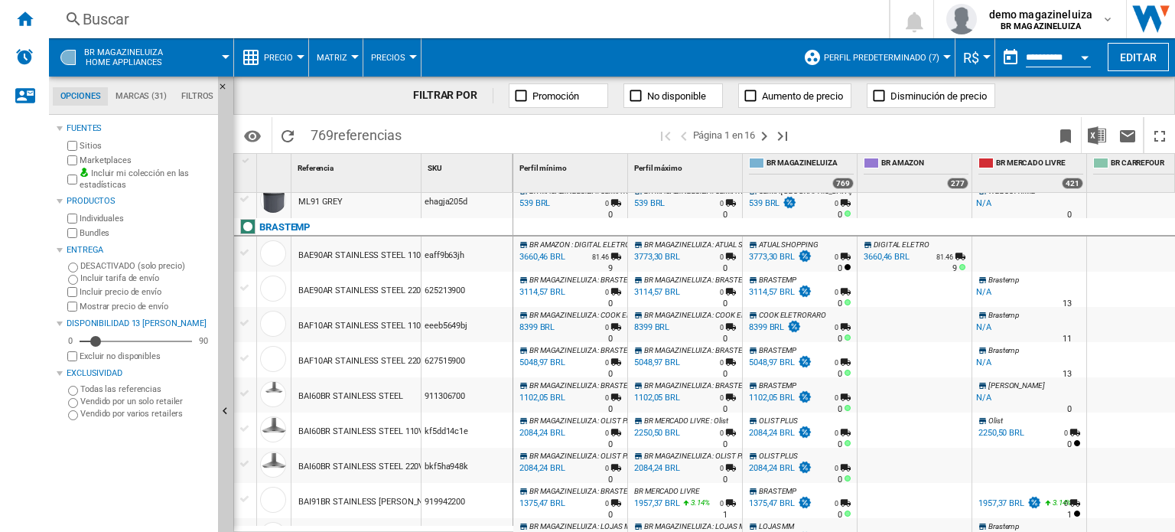
click at [67, 264] on div "DESACTIVADO (solo precio)" at bounding box center [138, 266] width 148 height 12
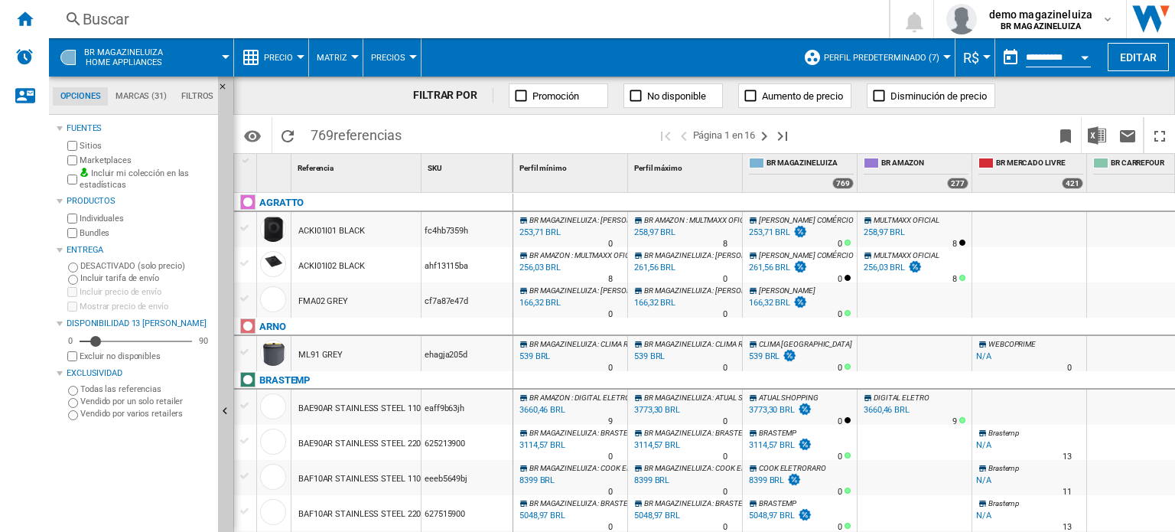
click at [223, 375] on button "Ocultar" at bounding box center [225, 411] width 15 height 671
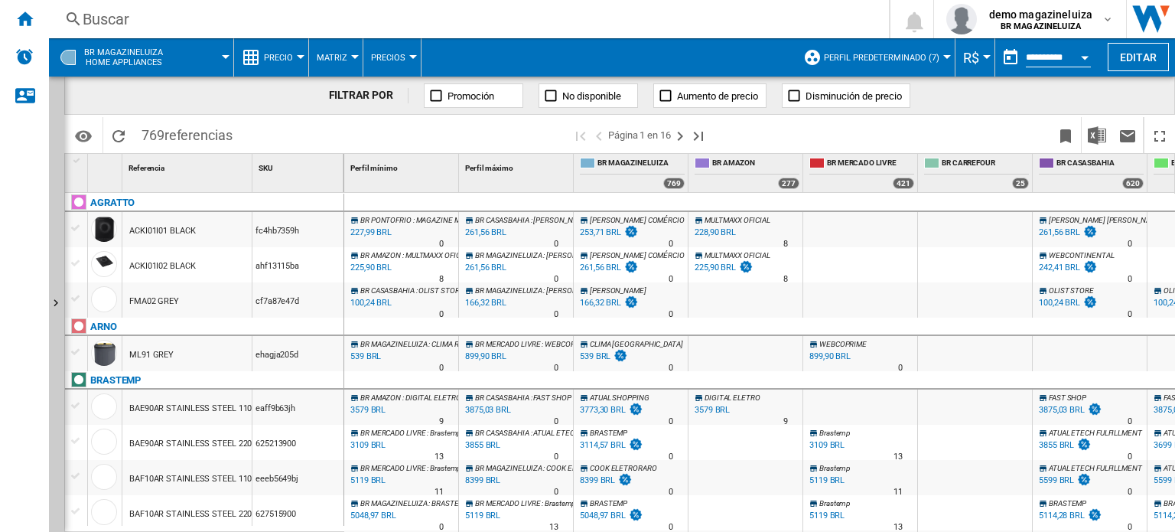
scroll to position [76, 0]
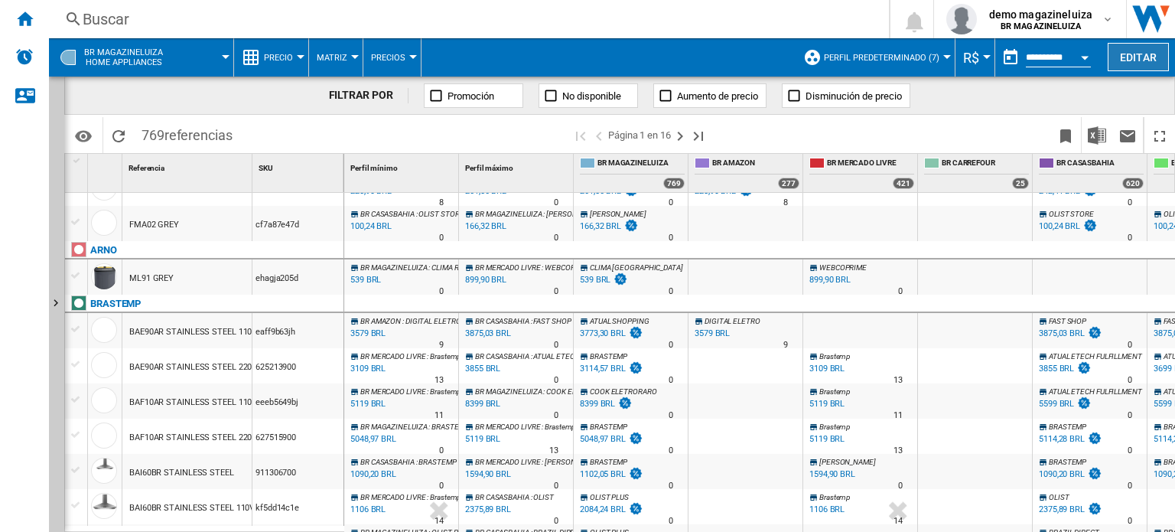
click at [1151, 56] on button "Editar" at bounding box center [1138, 57] width 61 height 28
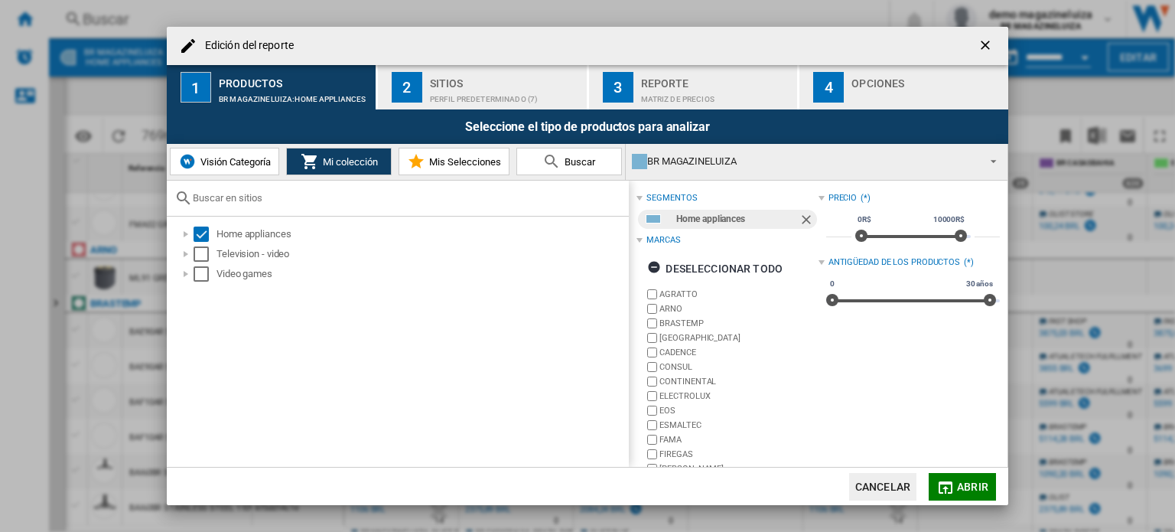
click at [987, 41] on ng-md-icon "getI18NText('BUTTONS.CLOSE_DIALOG')" at bounding box center [987, 46] width 18 height 18
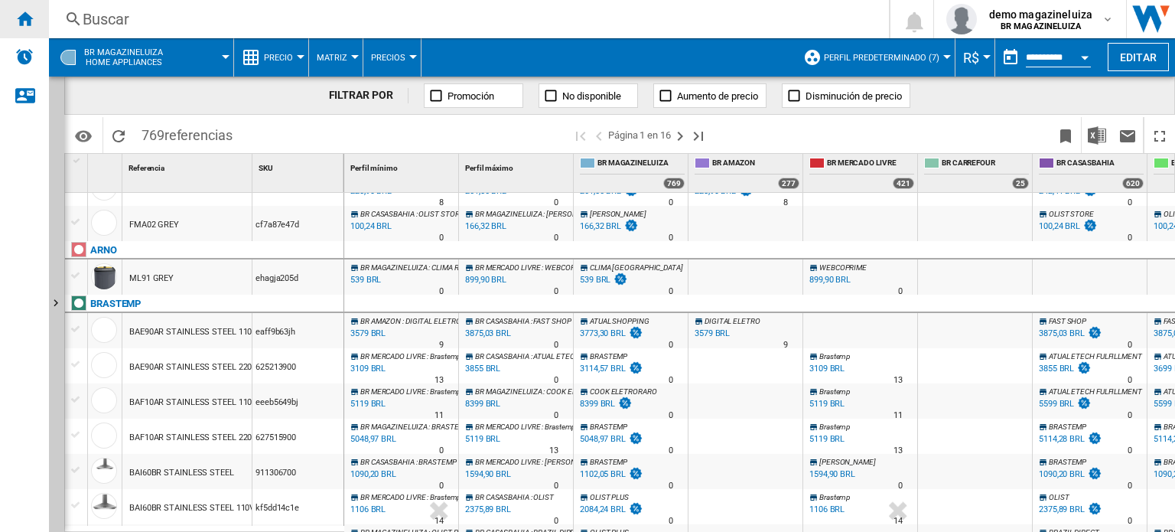
click at [37, 8] on div "Inicio" at bounding box center [24, 19] width 49 height 38
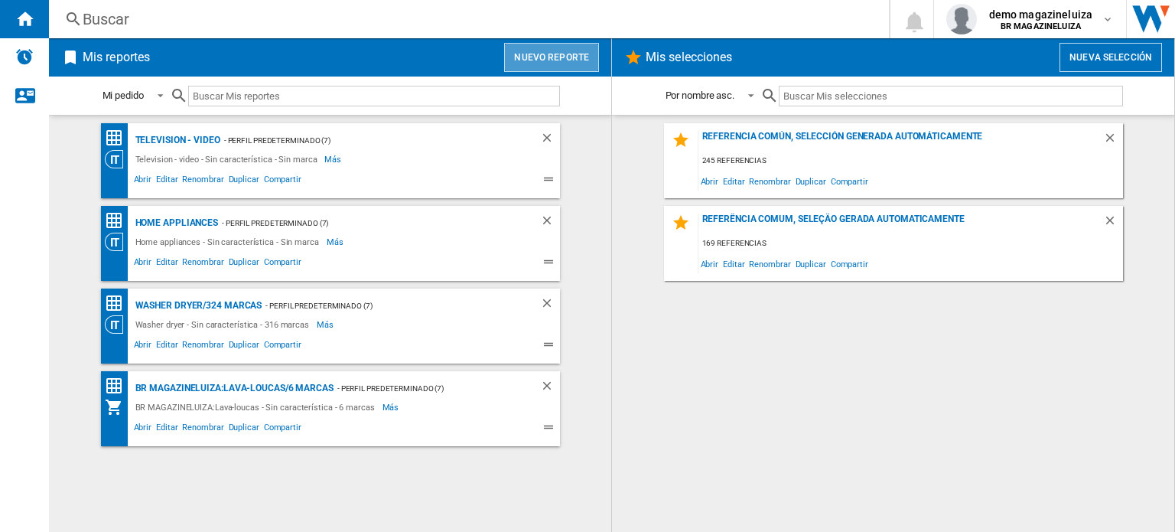
click at [577, 55] on button "Nuevo reporte" at bounding box center [551, 57] width 95 height 29
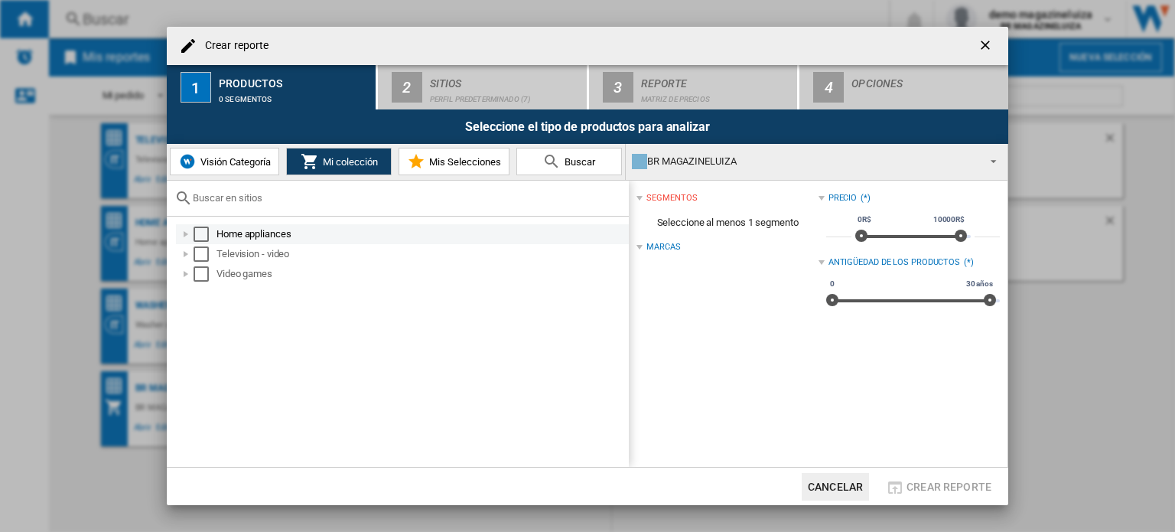
click at [187, 233] on div "Crear reporte ..." at bounding box center [185, 233] width 15 height 15
click at [200, 232] on div "Select" at bounding box center [201, 233] width 15 height 15
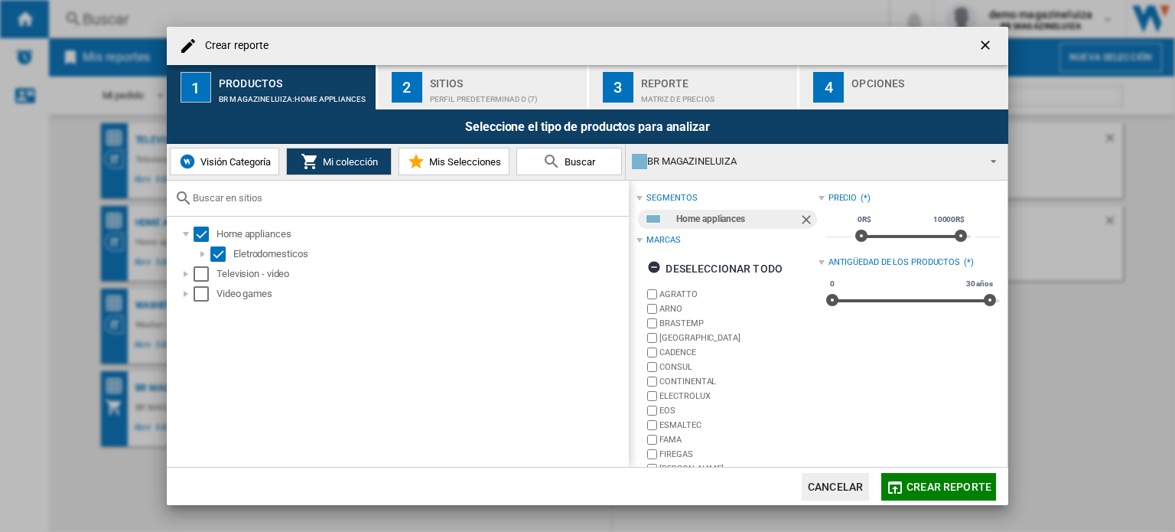
click at [468, 79] on div "Sitios" at bounding box center [505, 79] width 151 height 16
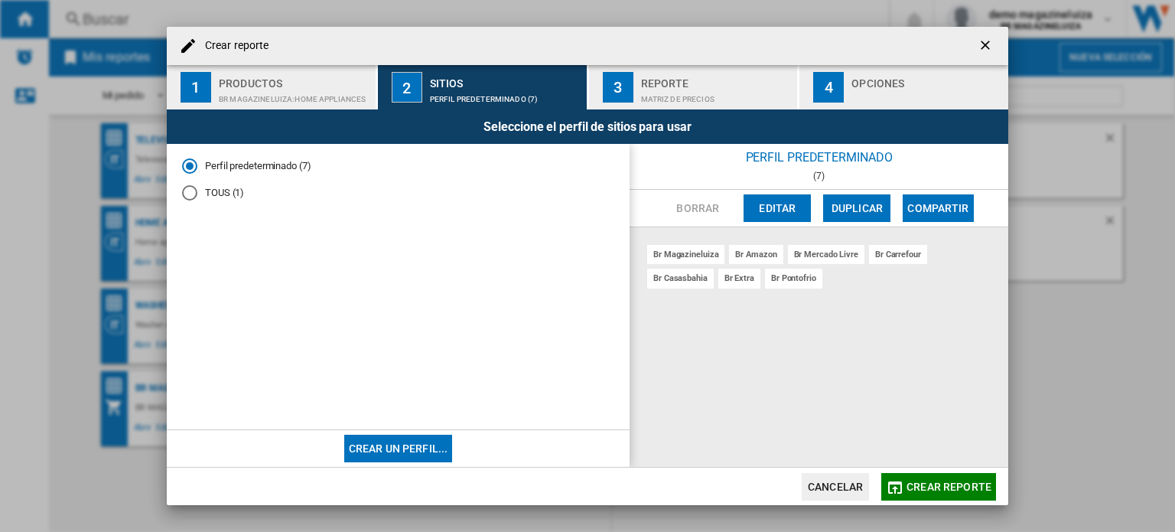
click at [916, 491] on span "Crear reporte" at bounding box center [948, 486] width 85 height 12
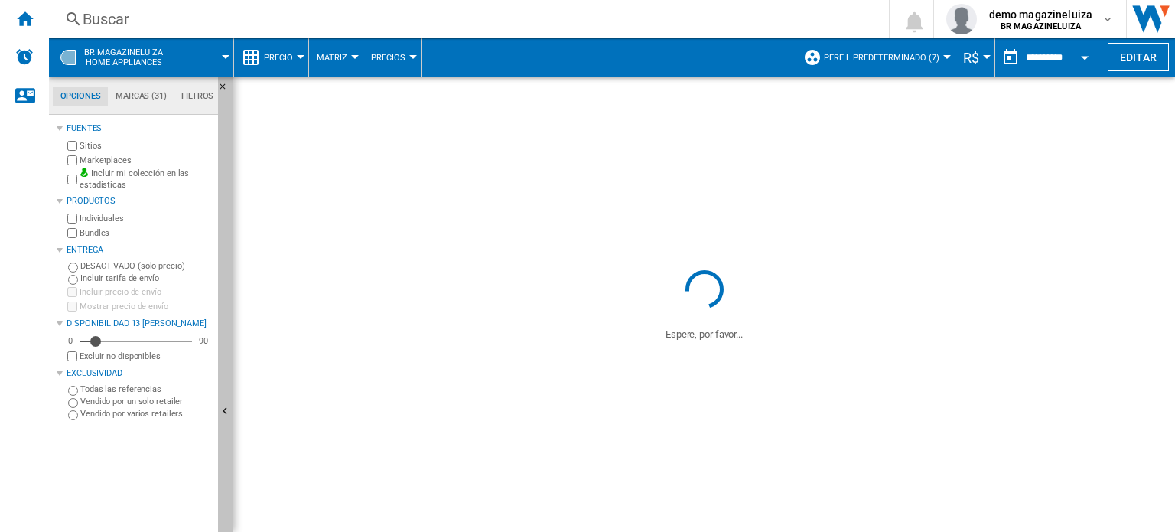
click at [226, 415] on ng-md-icon "Ocultar" at bounding box center [227, 413] width 18 height 18
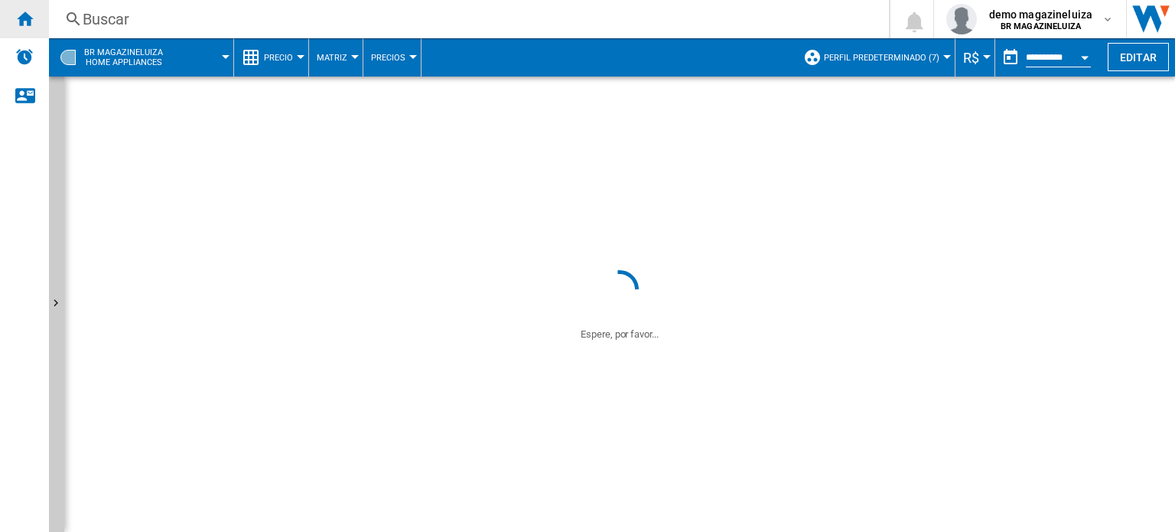
click at [31, 15] on ng-md-icon "Inicio" at bounding box center [24, 18] width 18 height 18
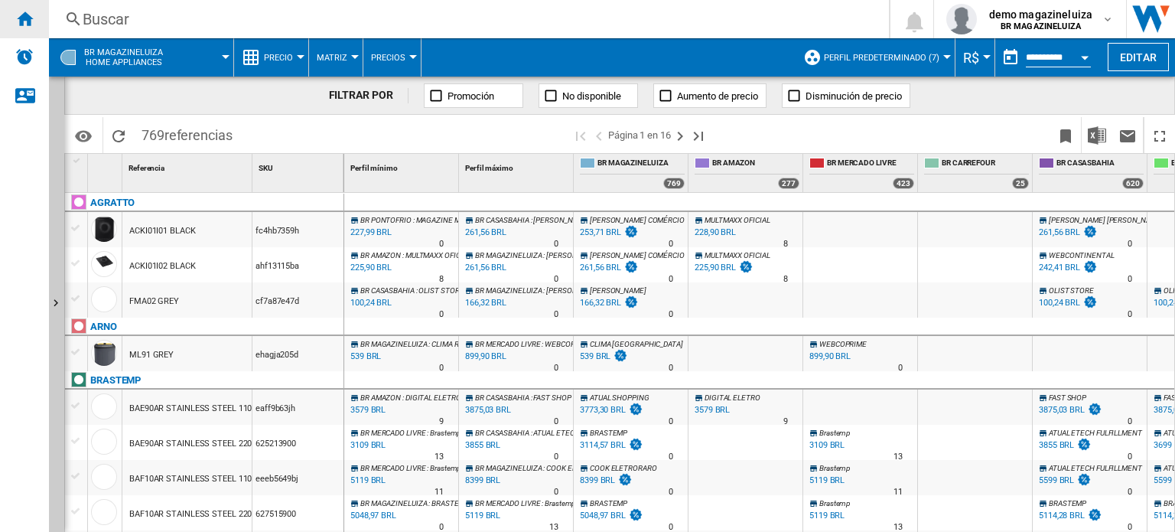
click at [26, 14] on ng-md-icon "Inicio" at bounding box center [24, 18] width 18 height 18
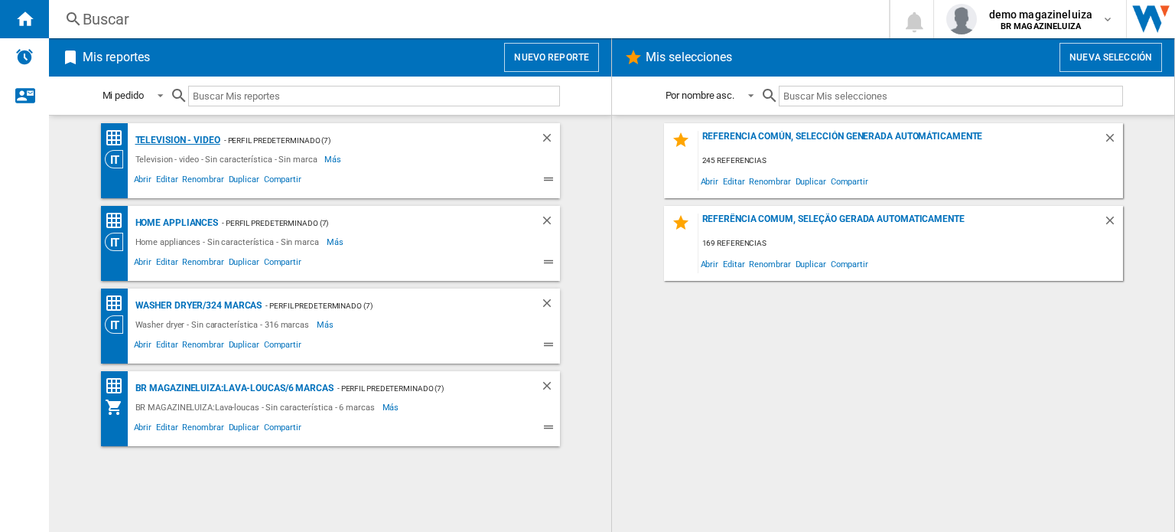
click at [177, 137] on div "Television - video" at bounding box center [176, 140] width 89 height 19
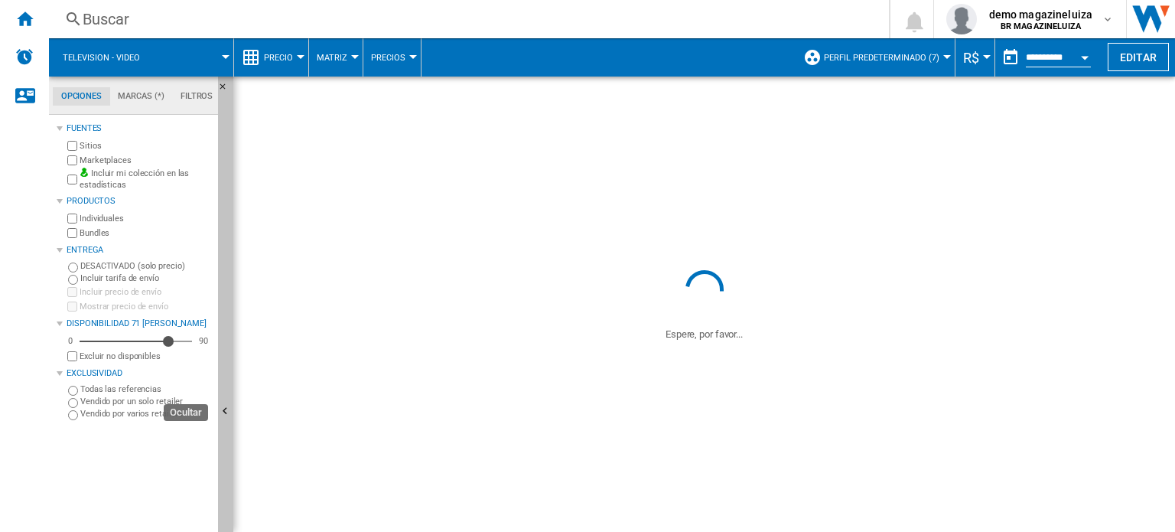
click at [229, 418] on ng-md-icon "Ocultar" at bounding box center [227, 413] width 18 height 18
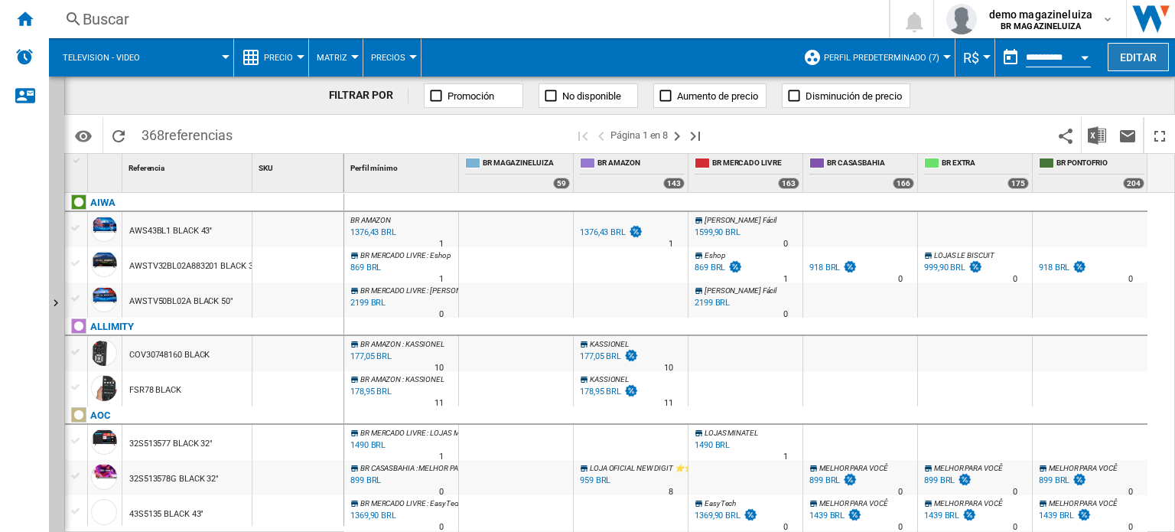
click at [1152, 55] on button "Editar" at bounding box center [1138, 57] width 61 height 28
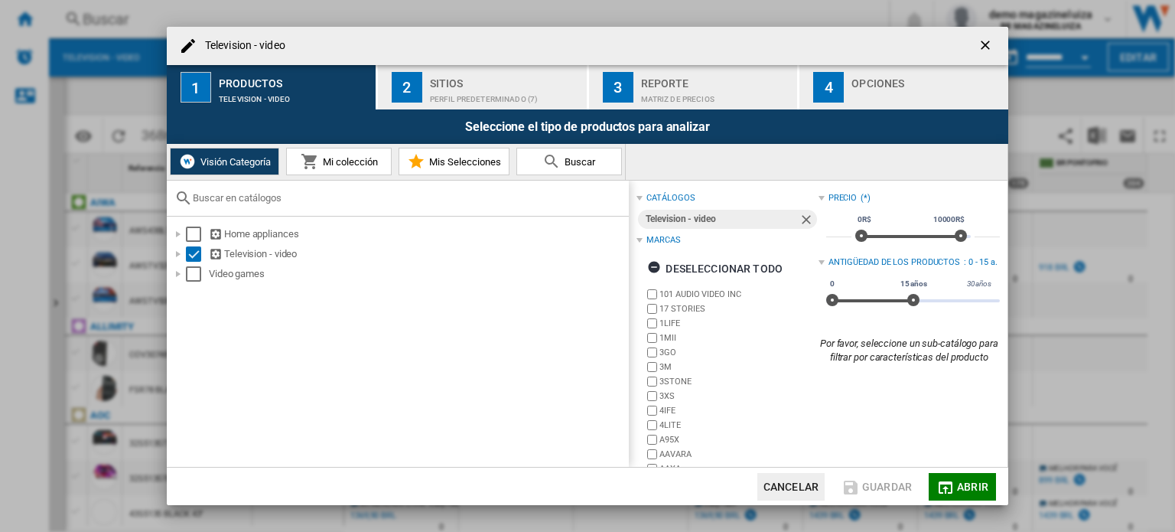
click at [449, 80] on div "Sitios" at bounding box center [505, 79] width 151 height 16
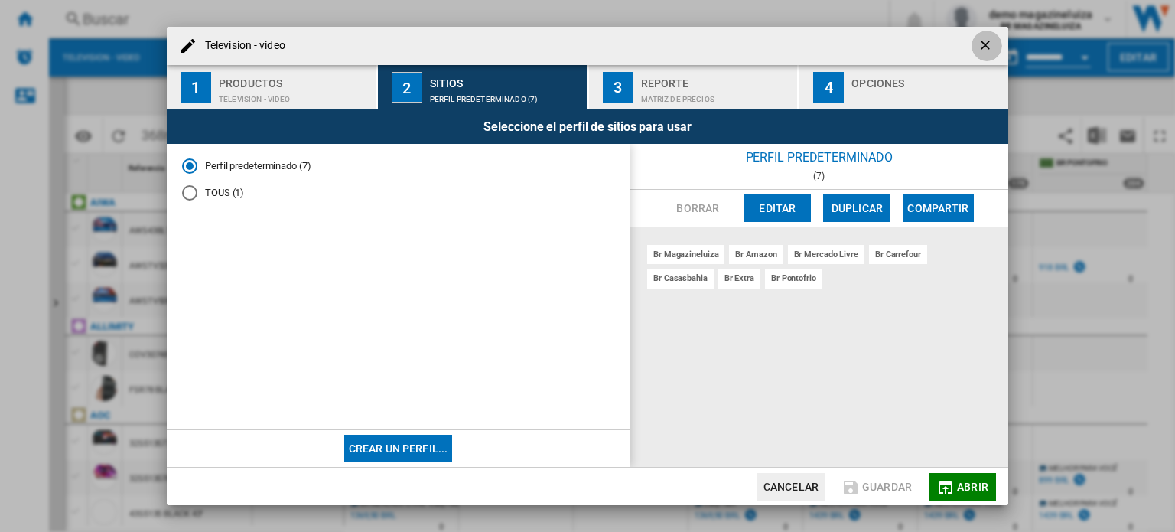
click at [987, 40] on ng-md-icon "getI18NText('BUTTONS.CLOSE_DIALOG')" at bounding box center [987, 46] width 18 height 18
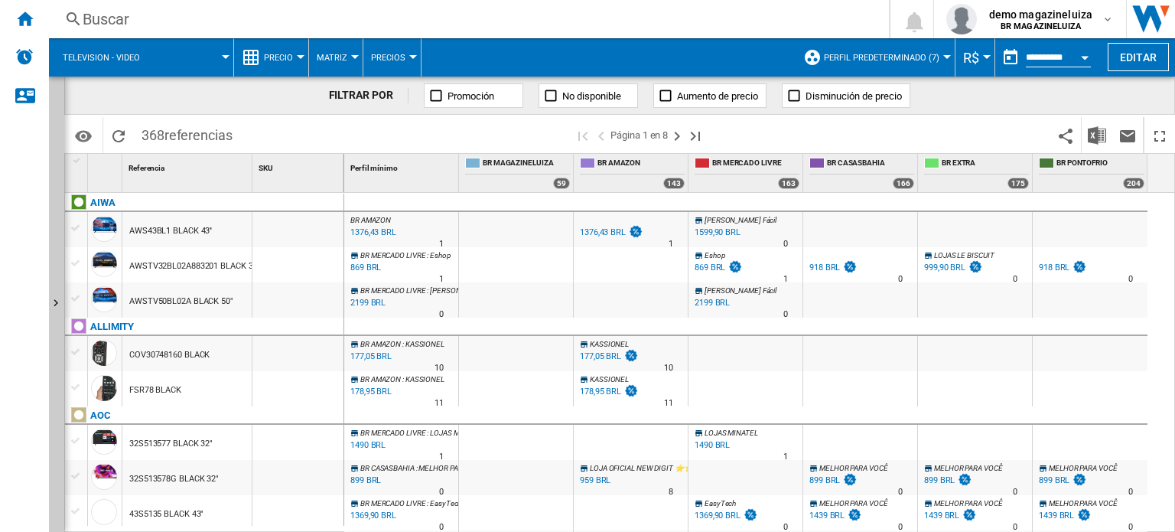
click at [297, 56] on div at bounding box center [301, 57] width 8 height 4
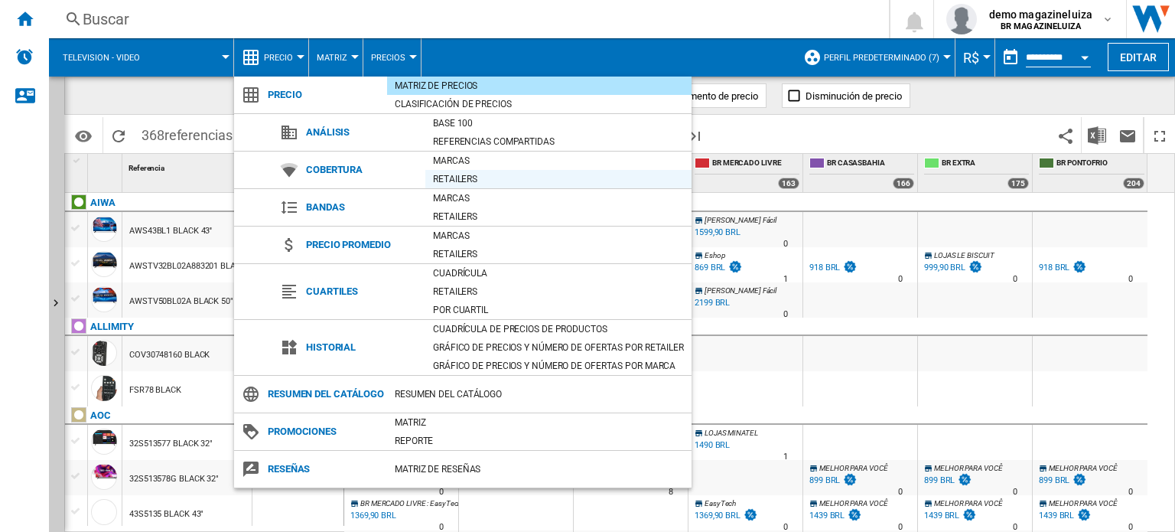
click at [462, 178] on div "Retailers" at bounding box center [558, 178] width 266 height 15
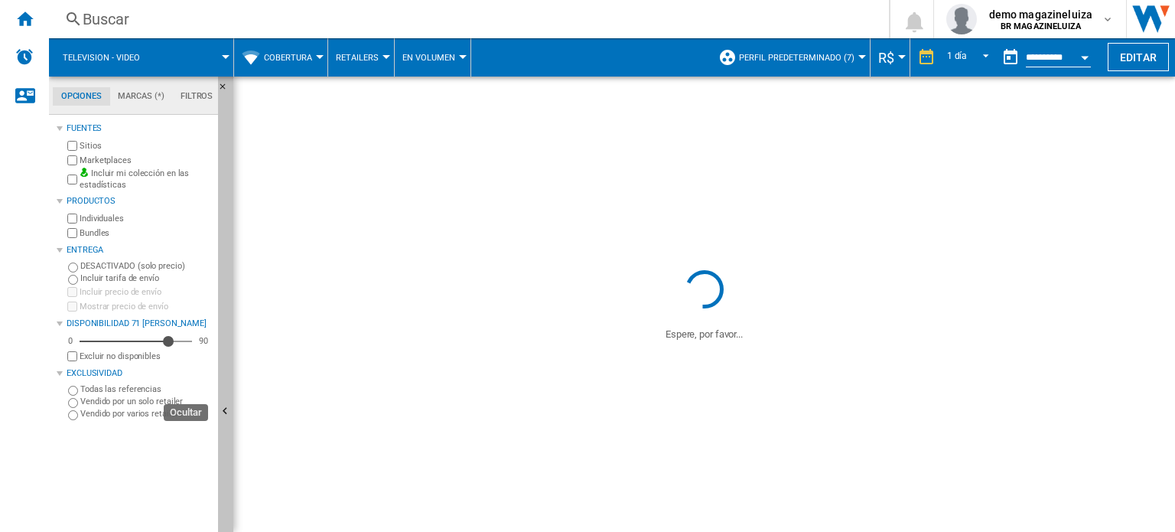
click at [222, 389] on button "Ocultar" at bounding box center [225, 411] width 15 height 671
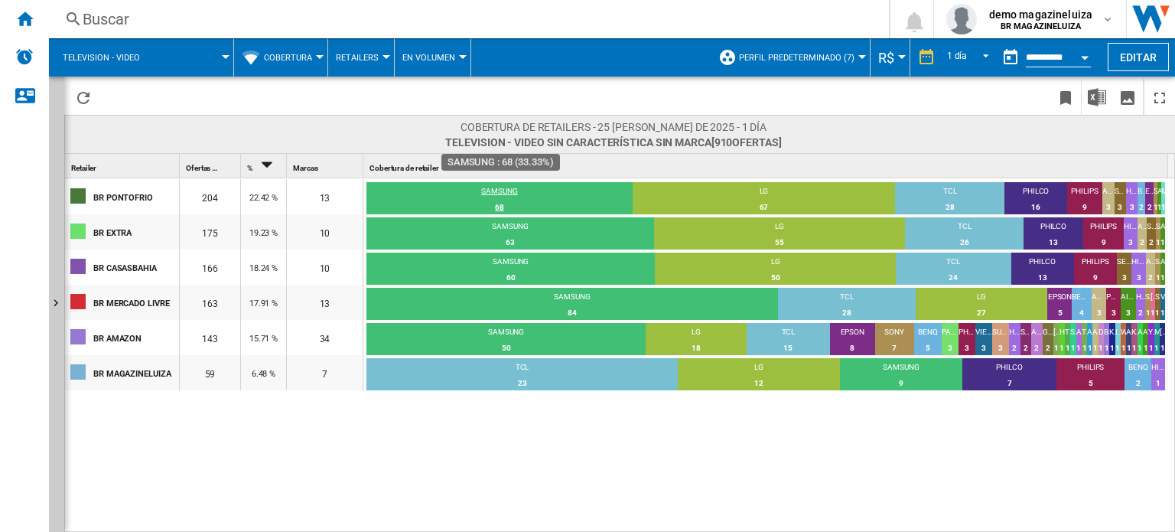
click at [510, 187] on div "SAMSUNG" at bounding box center [499, 193] width 266 height 14
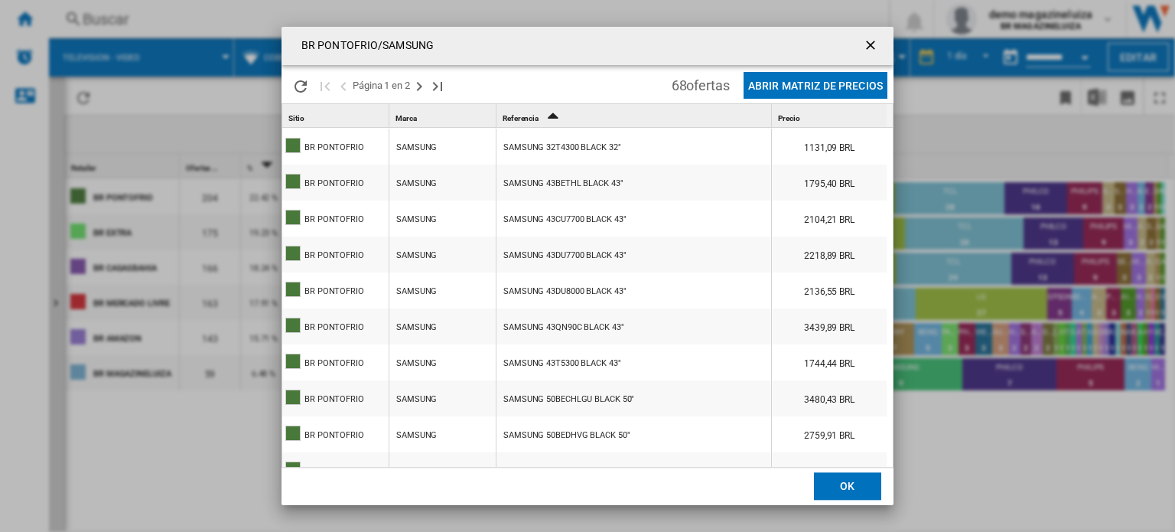
click at [869, 46] on ng-md-icon "getI18NText('BUTTONS.CLOSE_DIALOG')" at bounding box center [872, 46] width 18 height 18
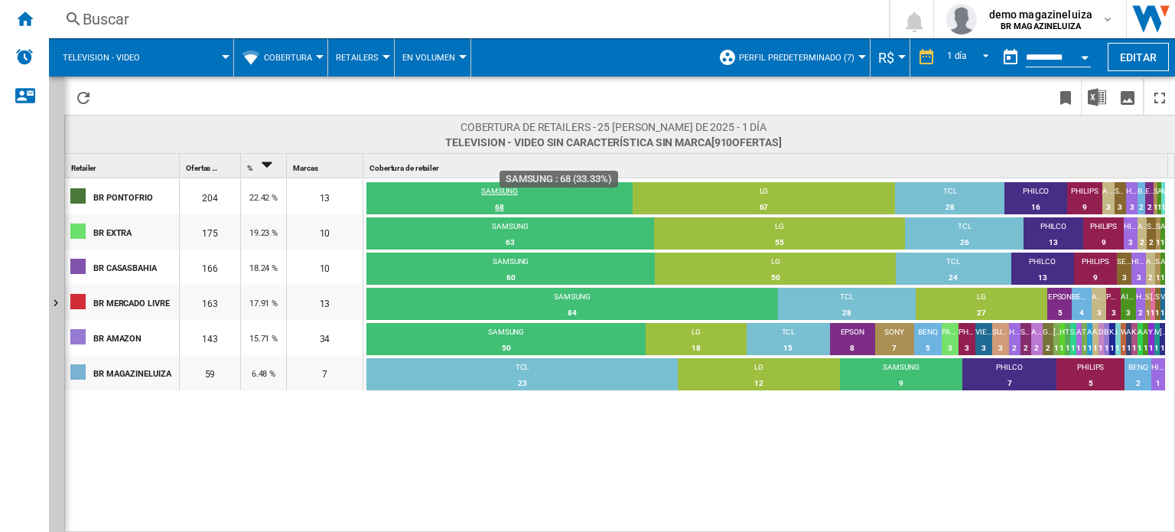
click at [507, 190] on div "SAMSUNG" at bounding box center [499, 193] width 266 height 14
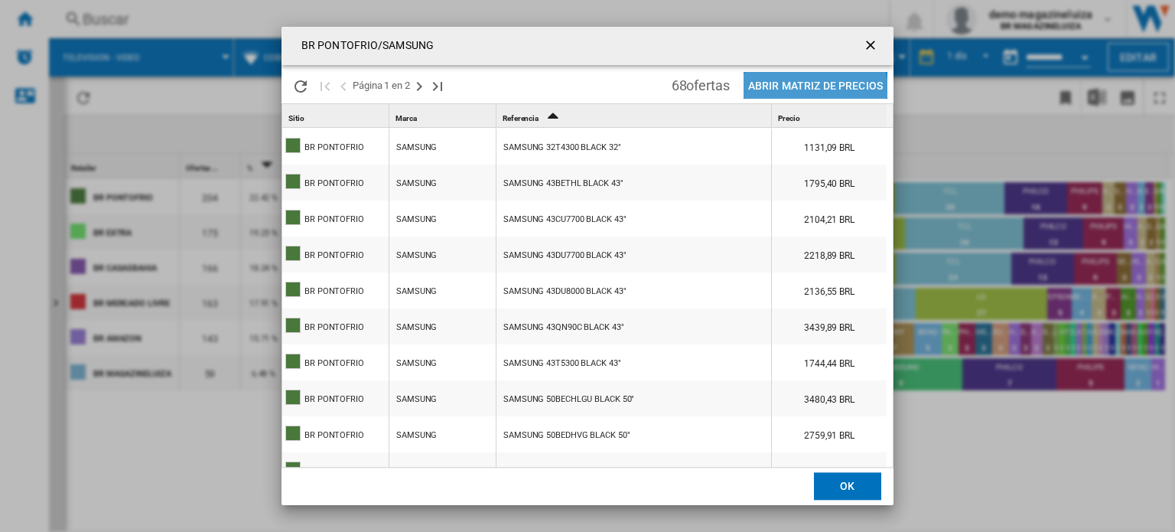
click at [811, 91] on button "Abrir Matriz de precios" at bounding box center [815, 85] width 144 height 27
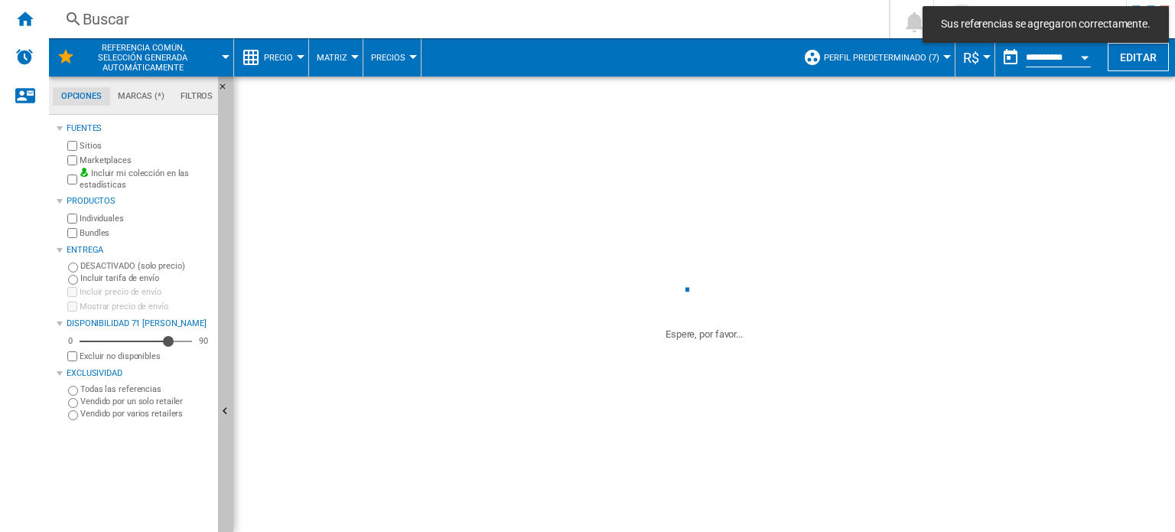
click at [220, 398] on button "Ocultar" at bounding box center [225, 411] width 15 height 671
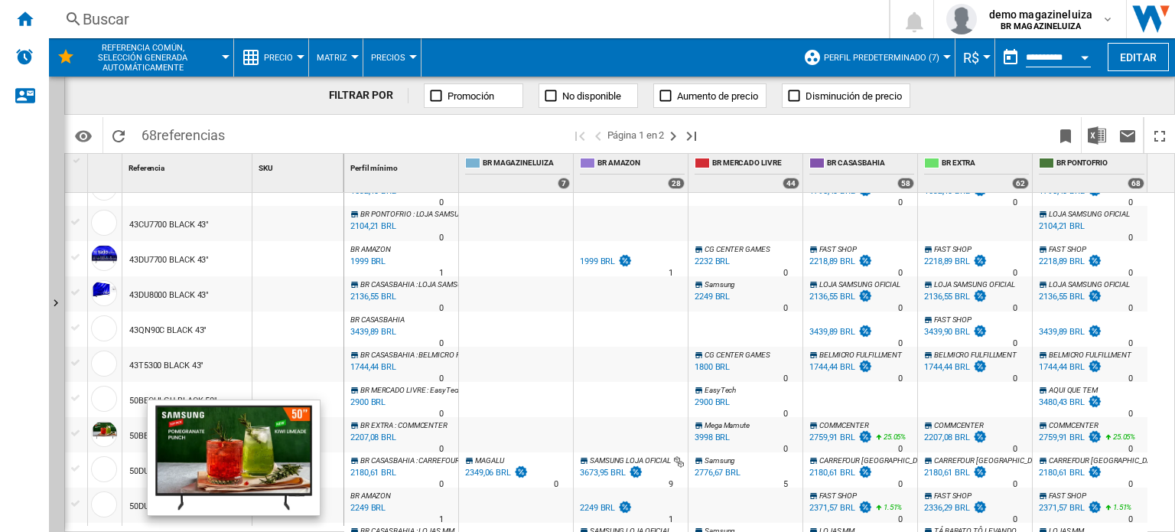
scroll to position [153, 0]
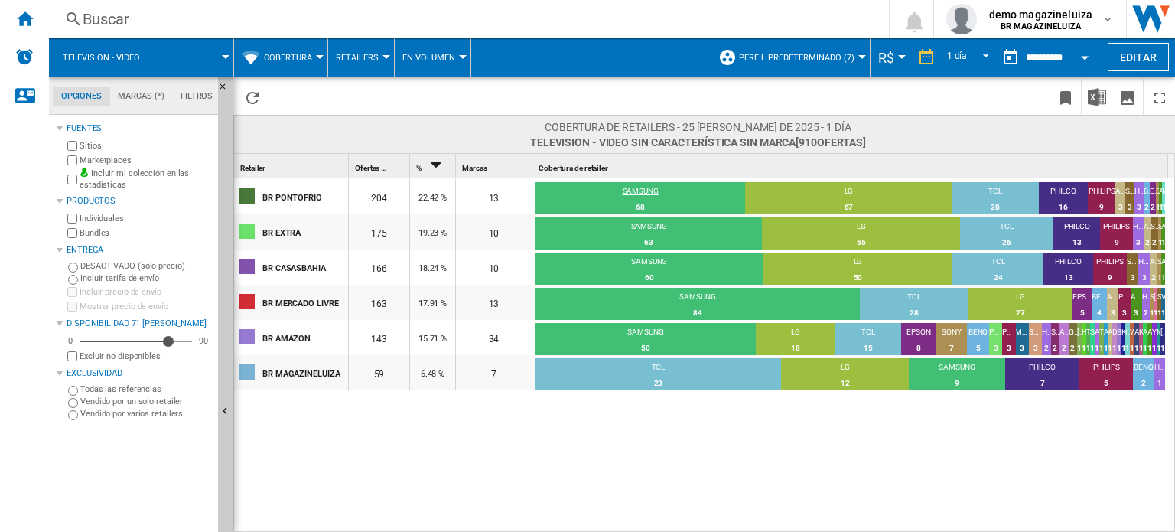
click at [653, 190] on div "SAMSUNG" at bounding box center [640, 193] width 210 height 14
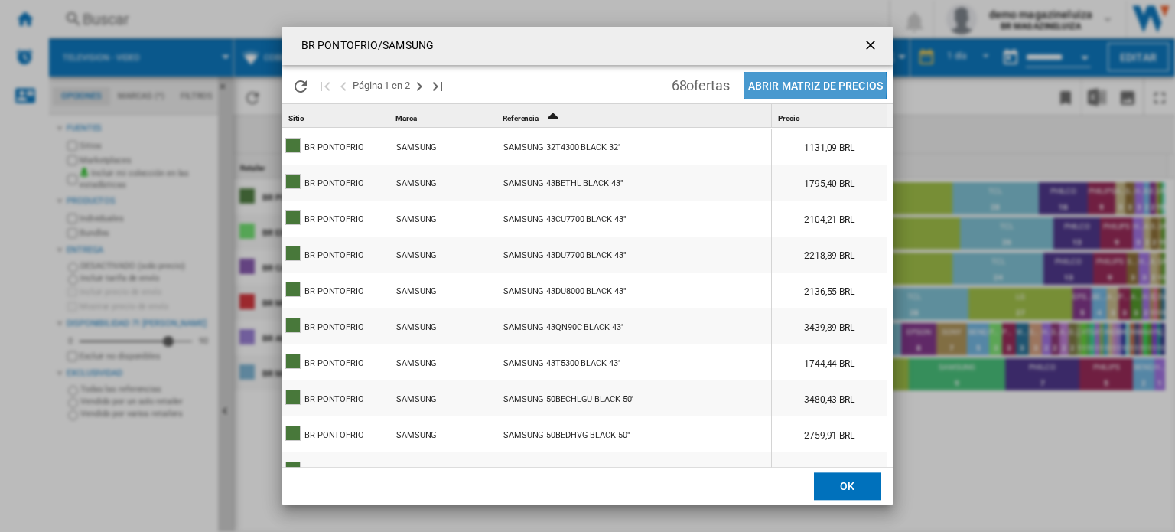
click at [774, 85] on button "Abrir Matriz de precios" at bounding box center [815, 85] width 144 height 27
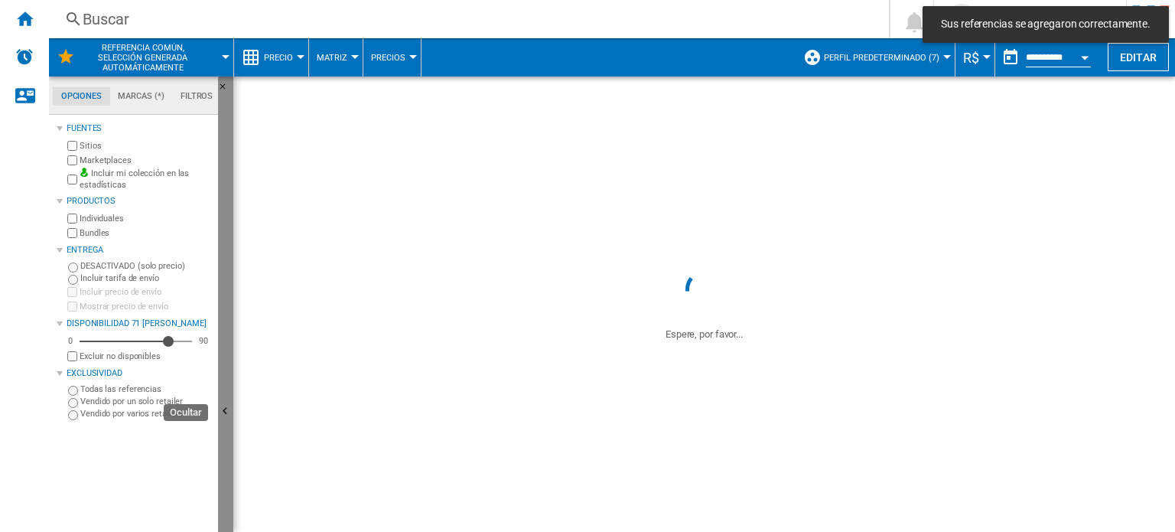
click at [226, 411] on ng-md-icon "Ocultar" at bounding box center [227, 413] width 18 height 18
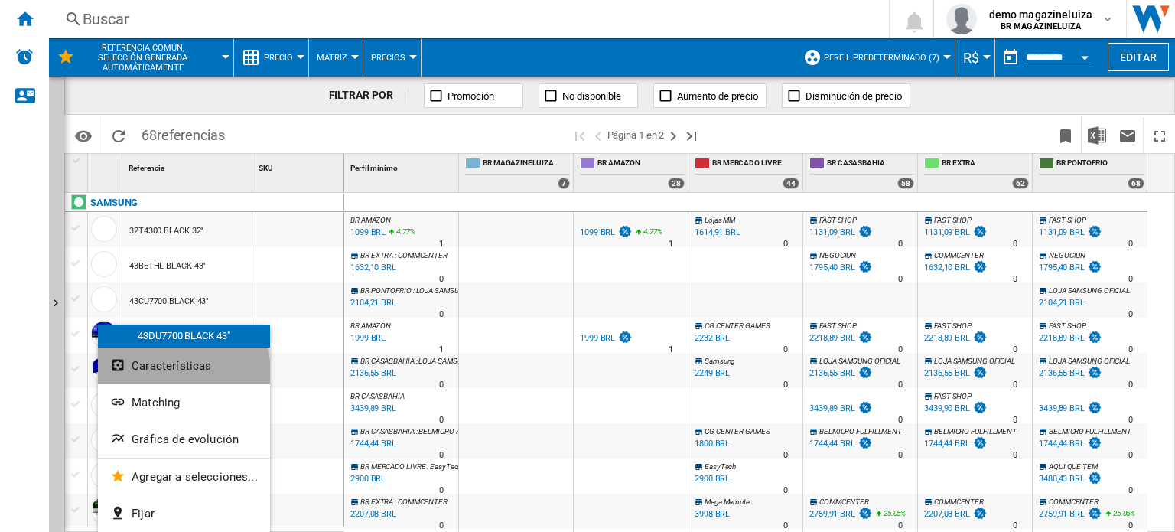
click at [171, 373] on button "Características" at bounding box center [184, 365] width 172 height 37
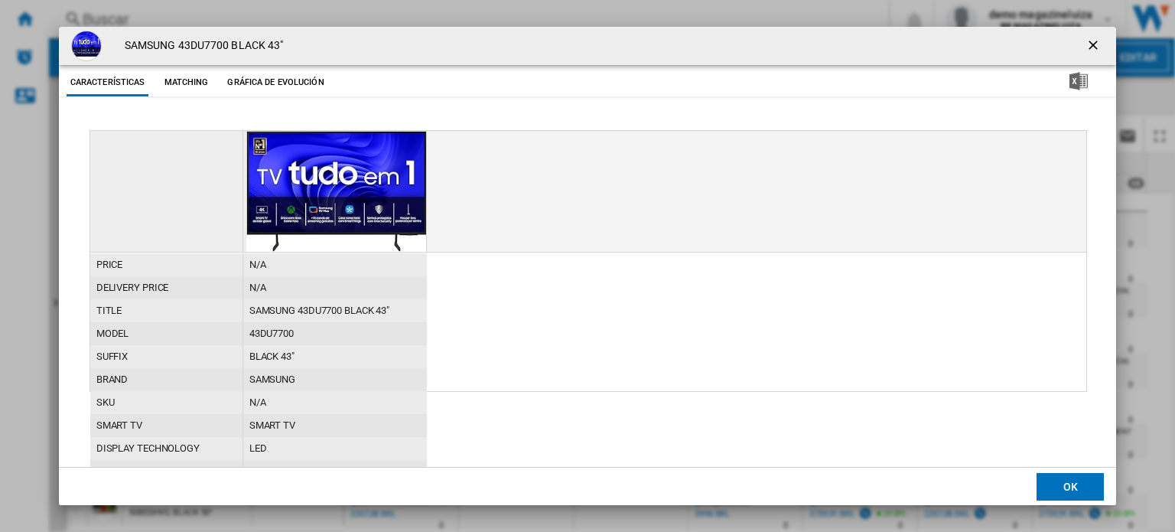
click at [184, 76] on button "Matching" at bounding box center [185, 83] width 67 height 28
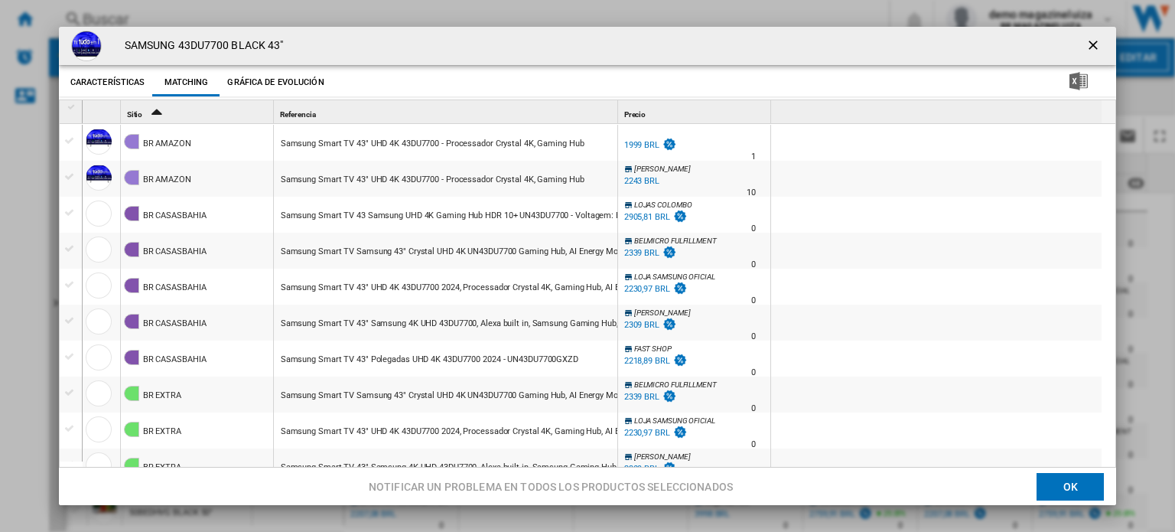
click at [1090, 44] on ng-md-icon "getI18NText('BUTTONS.CLOSE_DIALOG')" at bounding box center [1094, 46] width 18 height 18
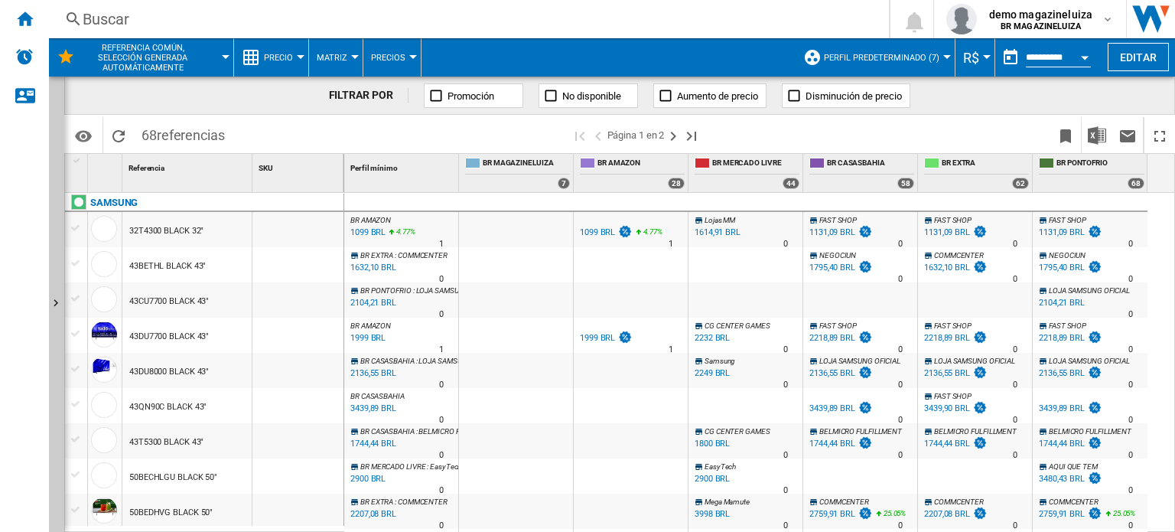
click at [80, 224] on div at bounding box center [76, 228] width 16 height 14
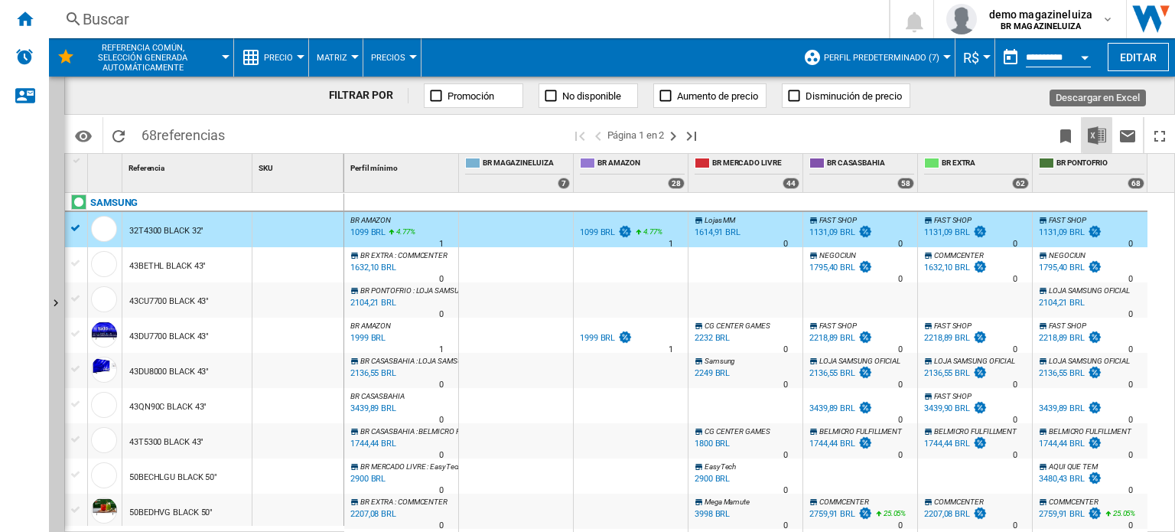
click at [1100, 132] on img "Descargar en Excel" at bounding box center [1097, 135] width 18 height 18
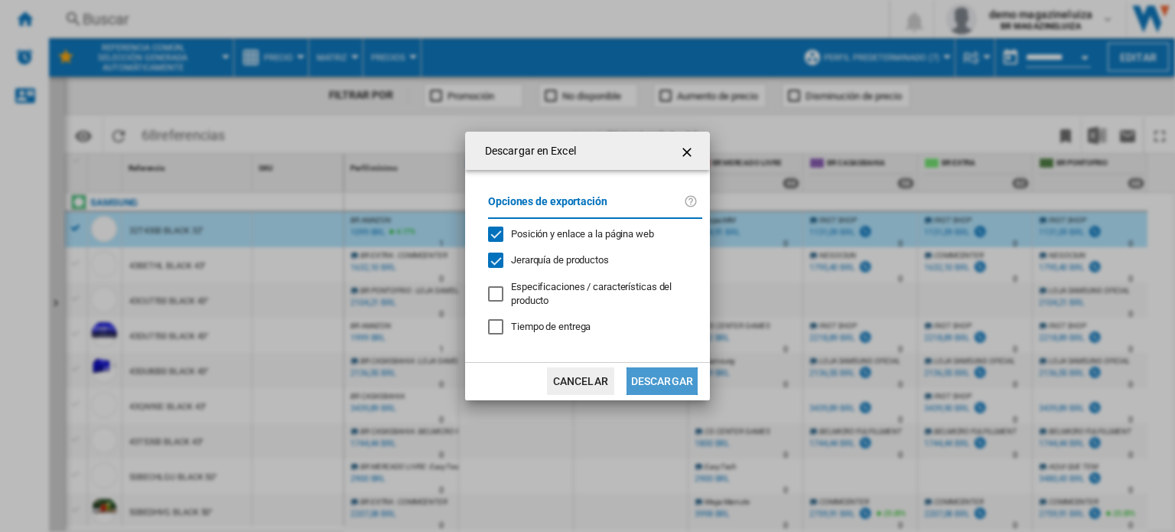
click at [672, 382] on button "Descargar" at bounding box center [661, 381] width 71 height 28
